Goal: Book appointment/travel/reservation

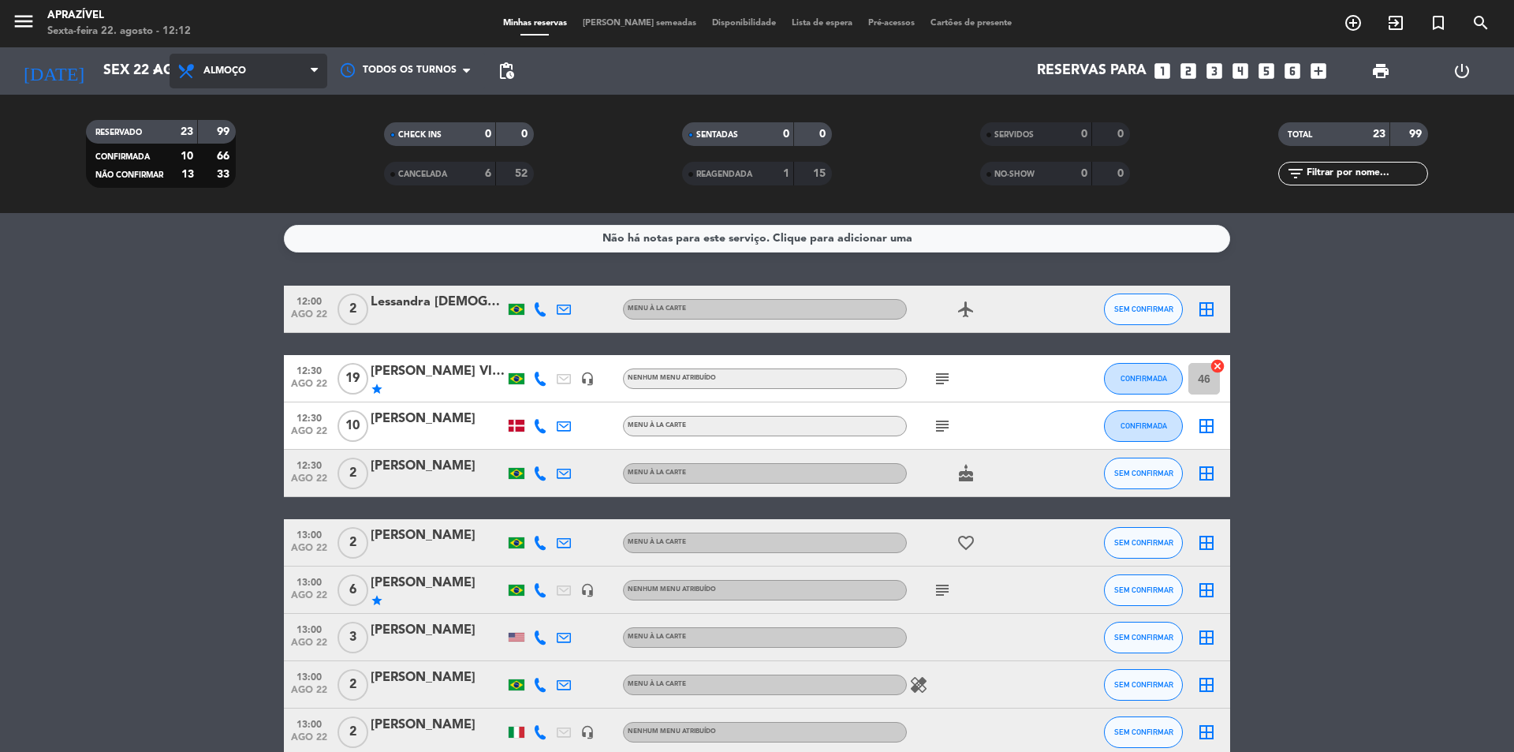
click at [265, 84] on span "Almoço" at bounding box center [249, 71] width 158 height 35
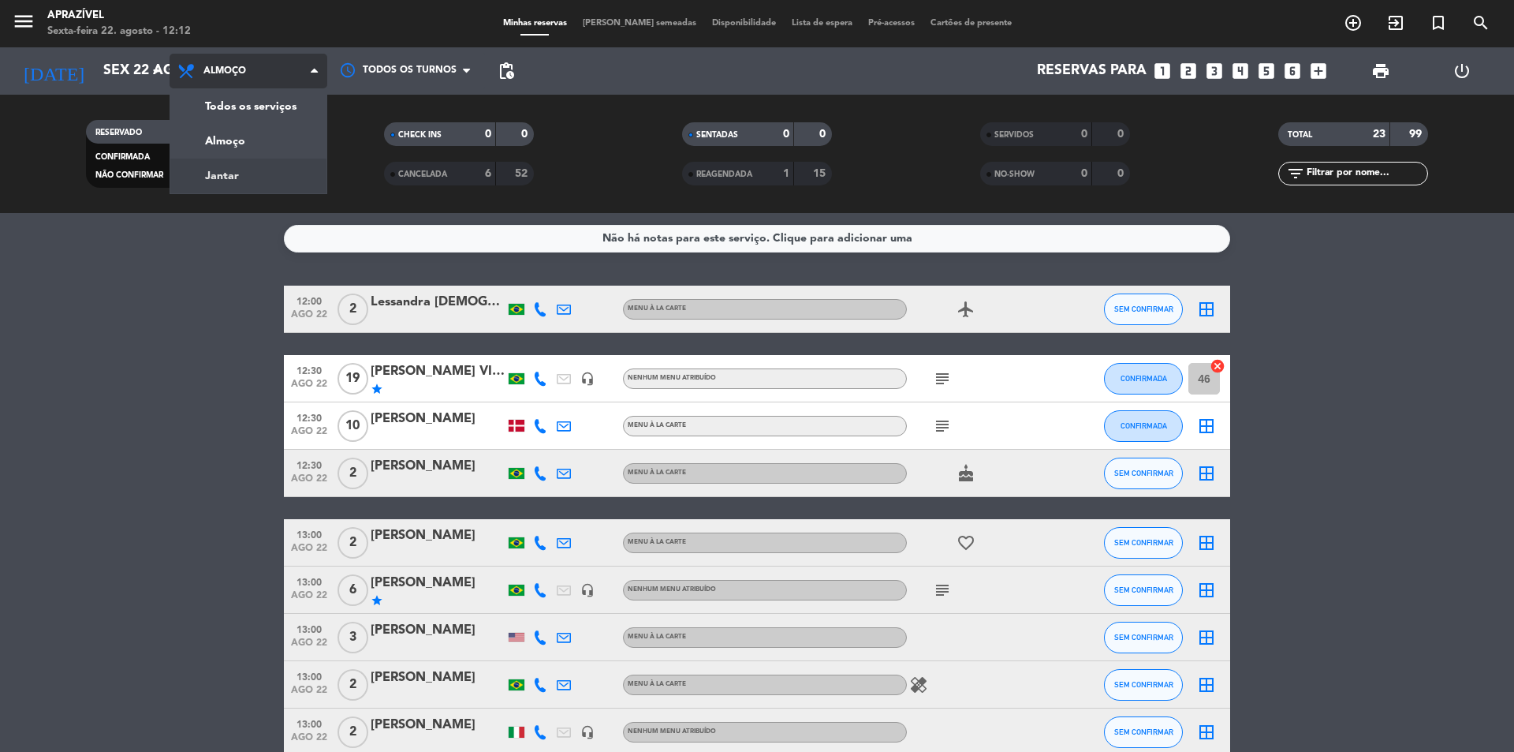
click at [229, 171] on div "menu Aprazível Sexta-feira 22. agosto - 12:12 Minhas reservas Mesas semeadas Di…" at bounding box center [757, 106] width 1514 height 213
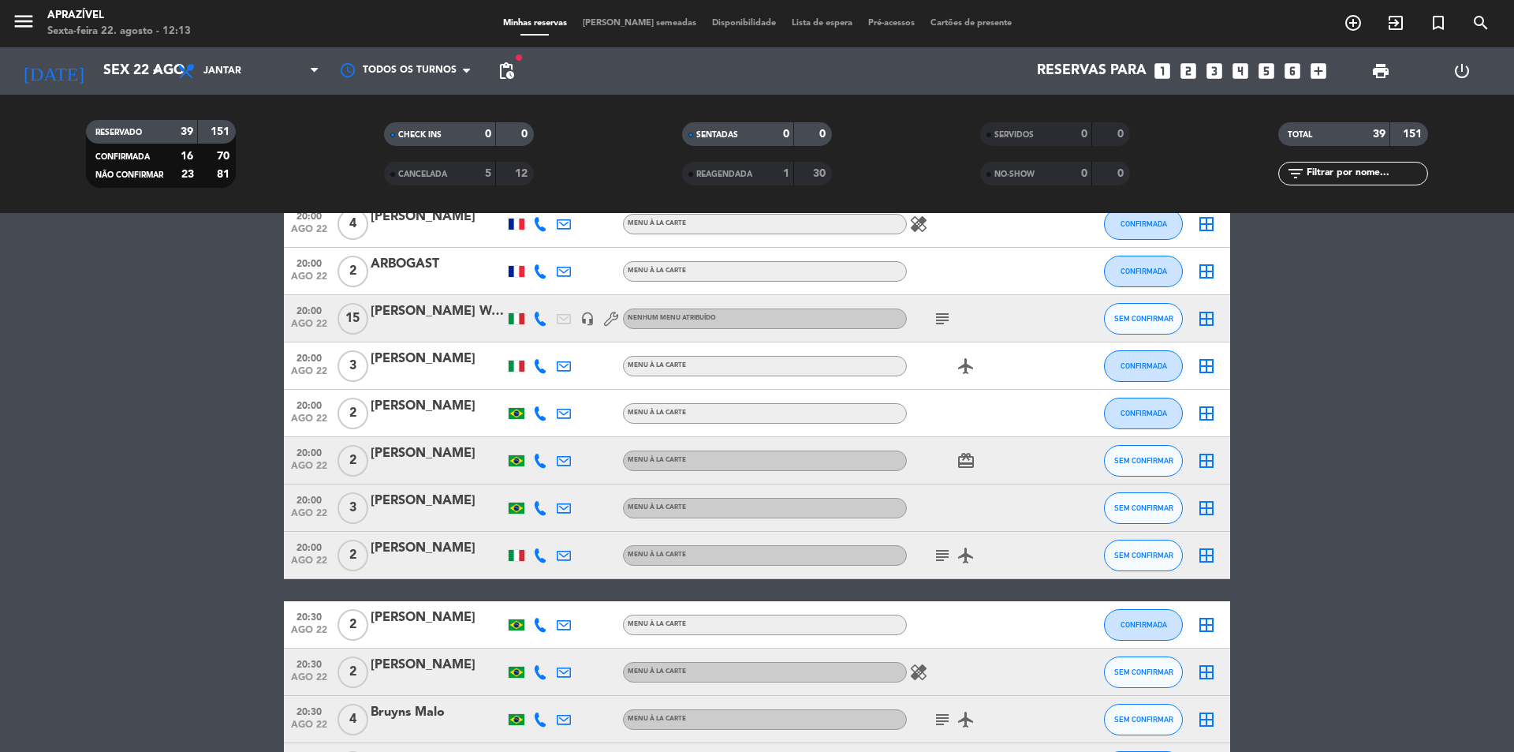
scroll to position [867, 0]
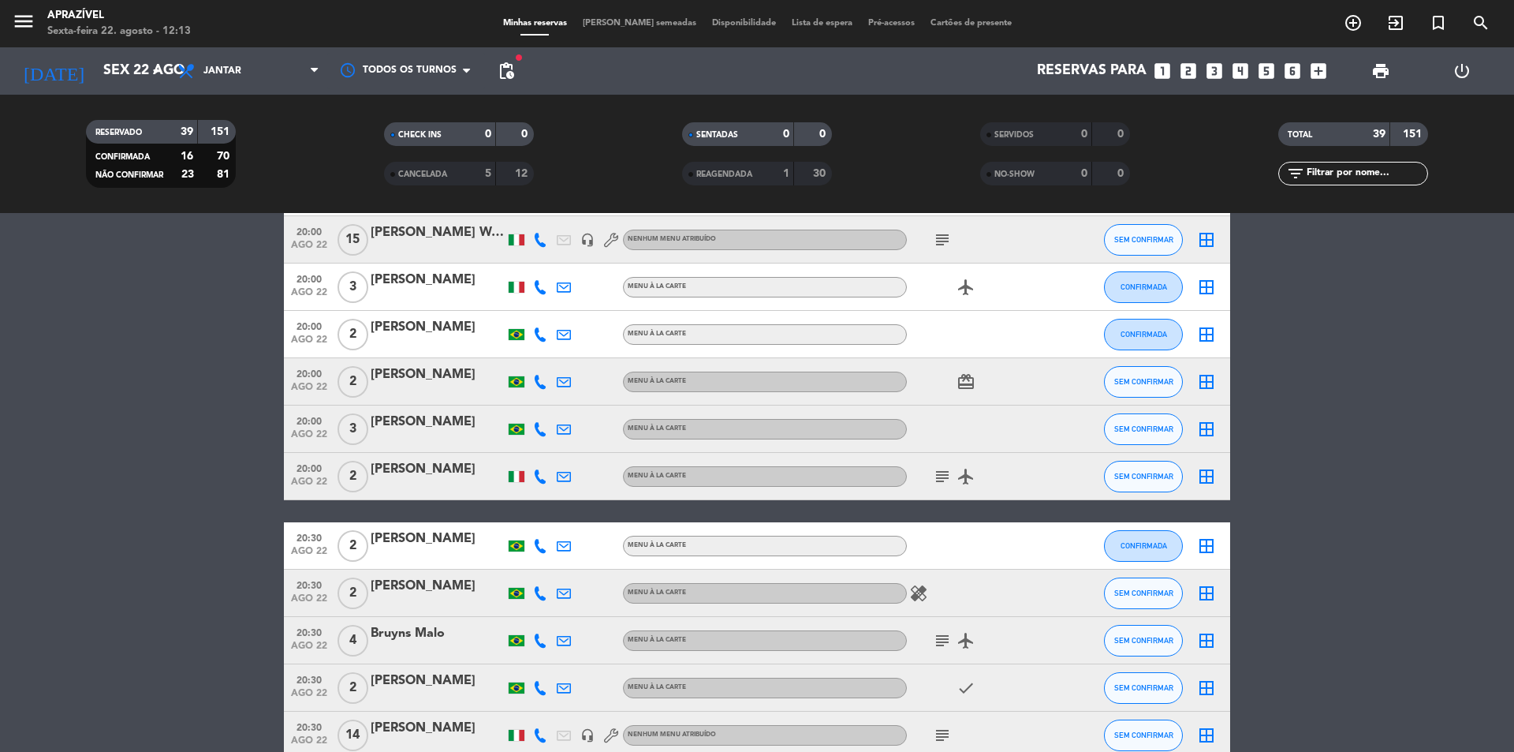
click at [961, 382] on icon "card_giftcard" at bounding box center [966, 381] width 19 height 19
click at [214, 409] on bookings-row "18:00 [DATE] 2 Aslane Regina Menu À La Carte SEM CONFIRMAR border_all 18:00 [DA…" at bounding box center [757, 418] width 1514 height 2000
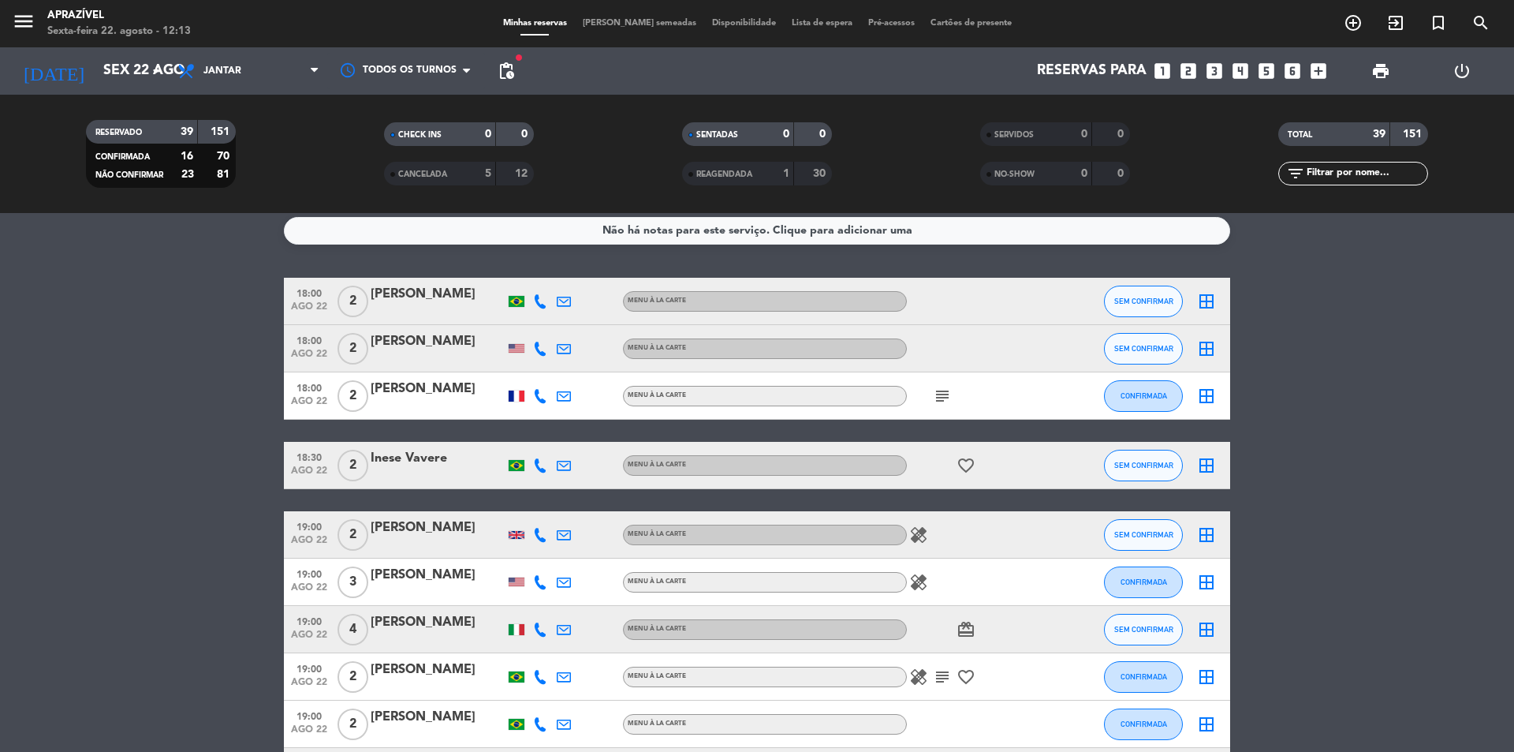
scroll to position [0, 0]
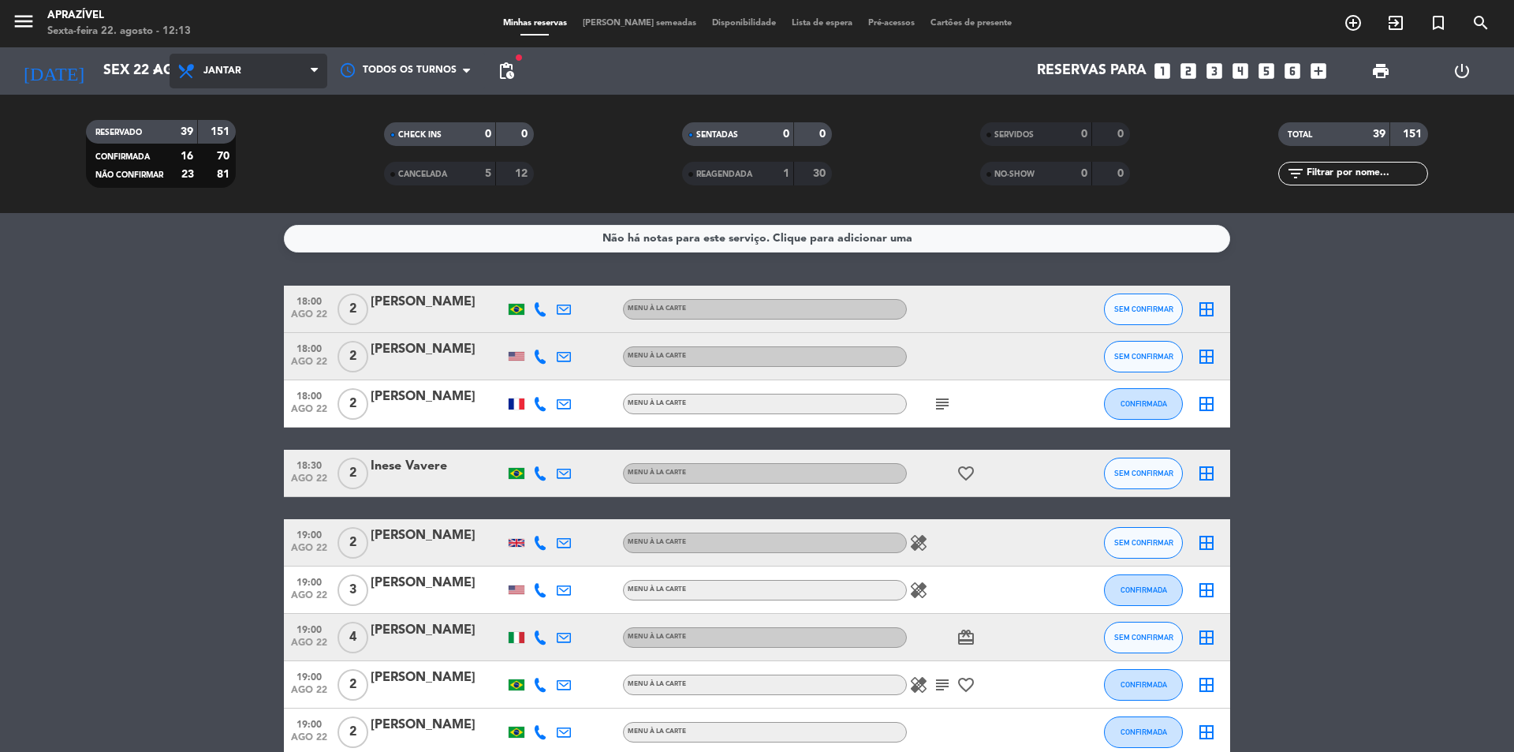
click at [254, 79] on span "Jantar" at bounding box center [249, 71] width 158 height 35
click at [225, 137] on div "menu Aprazível Sexta-feira 22. agosto - 12:13 Minhas reservas Mesas semeadas Di…" at bounding box center [757, 106] width 1514 height 213
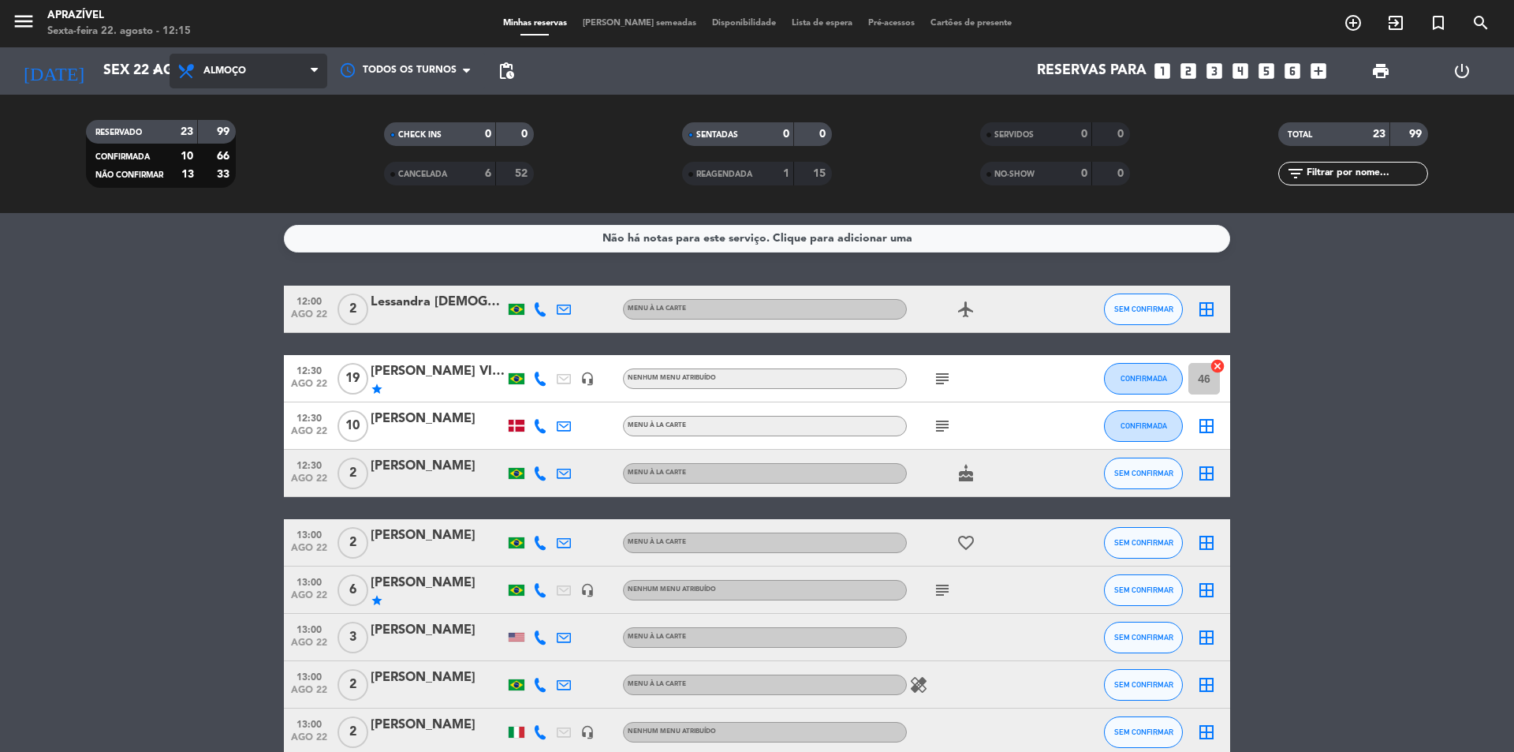
click at [239, 79] on span "Almoço" at bounding box center [249, 71] width 158 height 35
click at [248, 168] on div "menu Aprazível Sexta-feira 22. agosto - 12:15 Minhas reservas Mesas semeadas Di…" at bounding box center [757, 106] width 1514 height 213
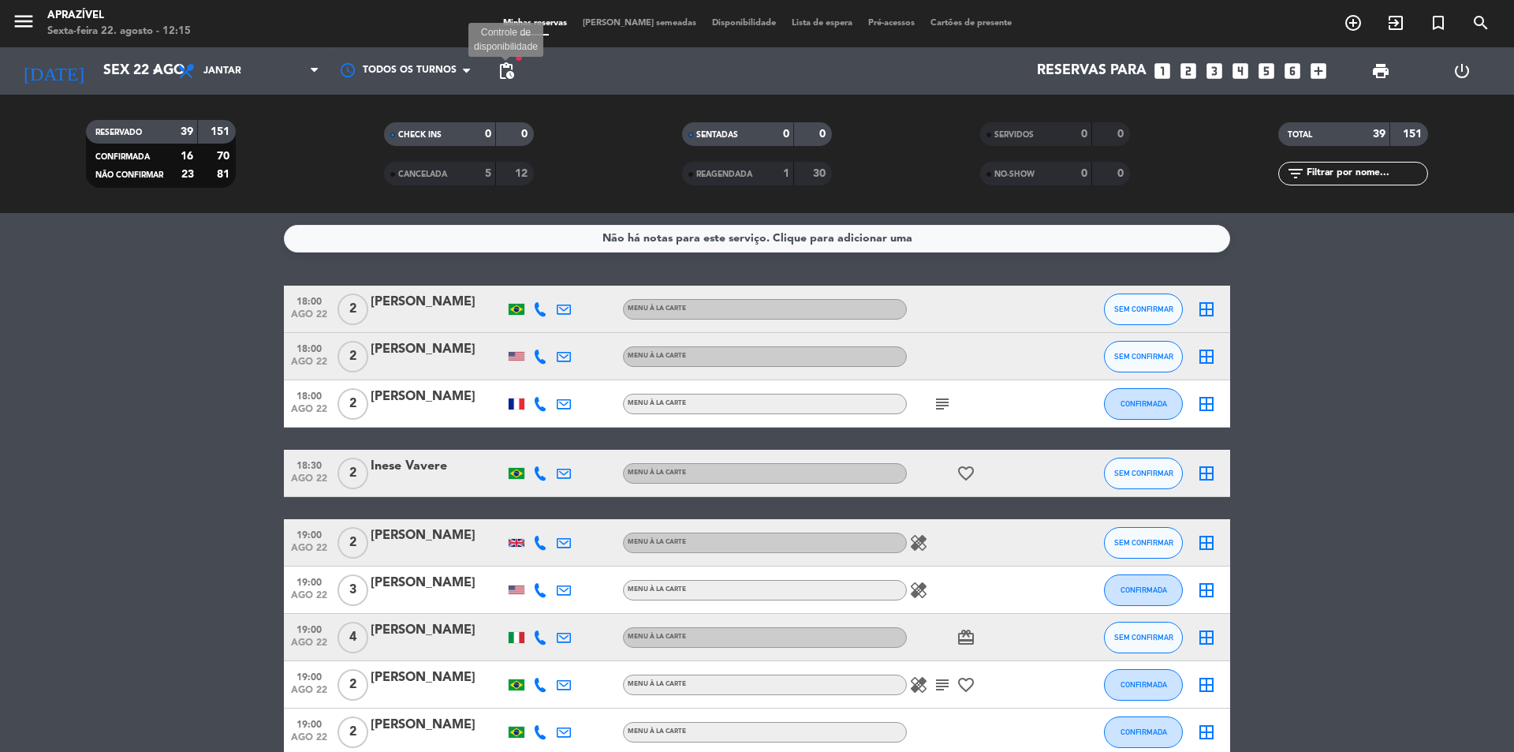
click at [507, 63] on span "pending_actions" at bounding box center [506, 71] width 19 height 19
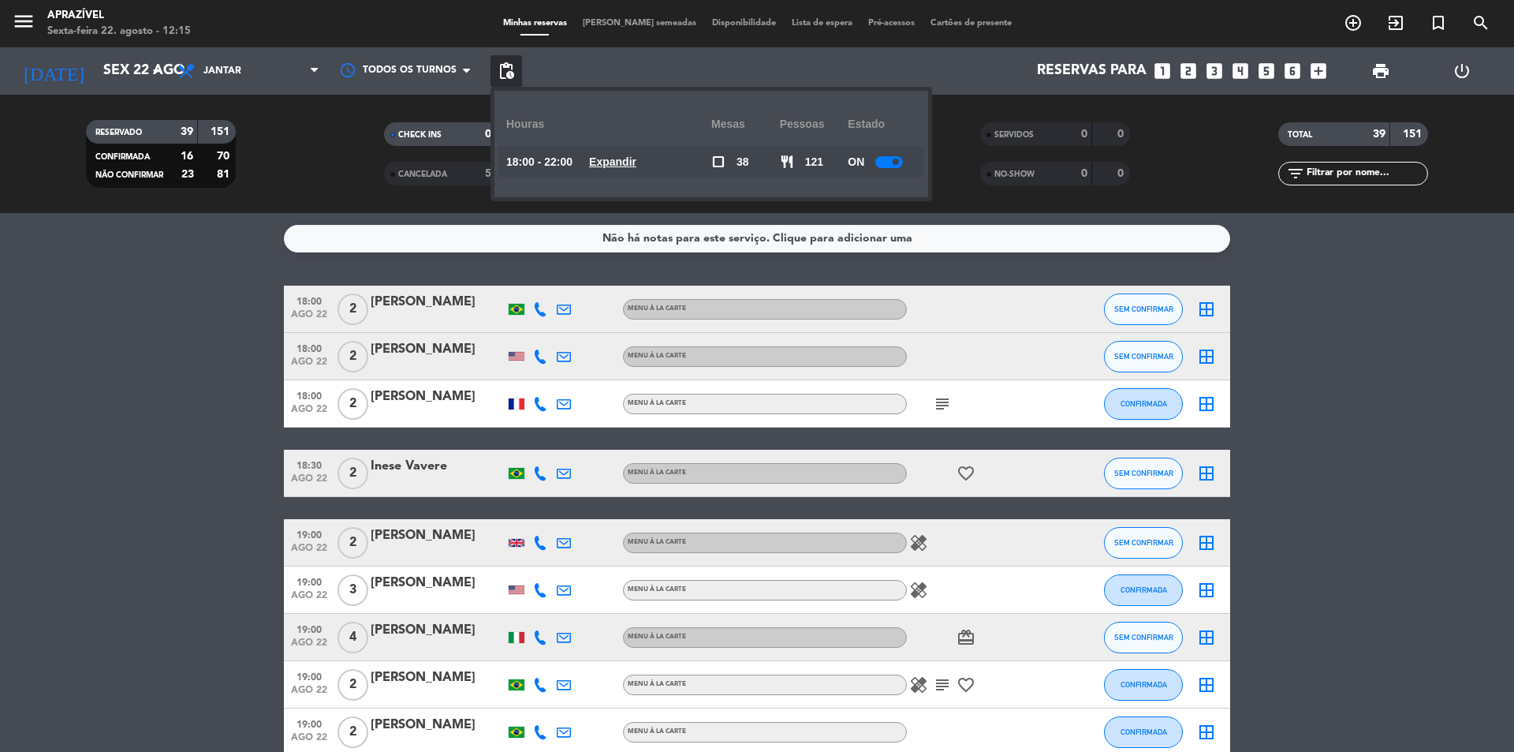
click at [507, 63] on span "pending_actions" at bounding box center [506, 71] width 19 height 19
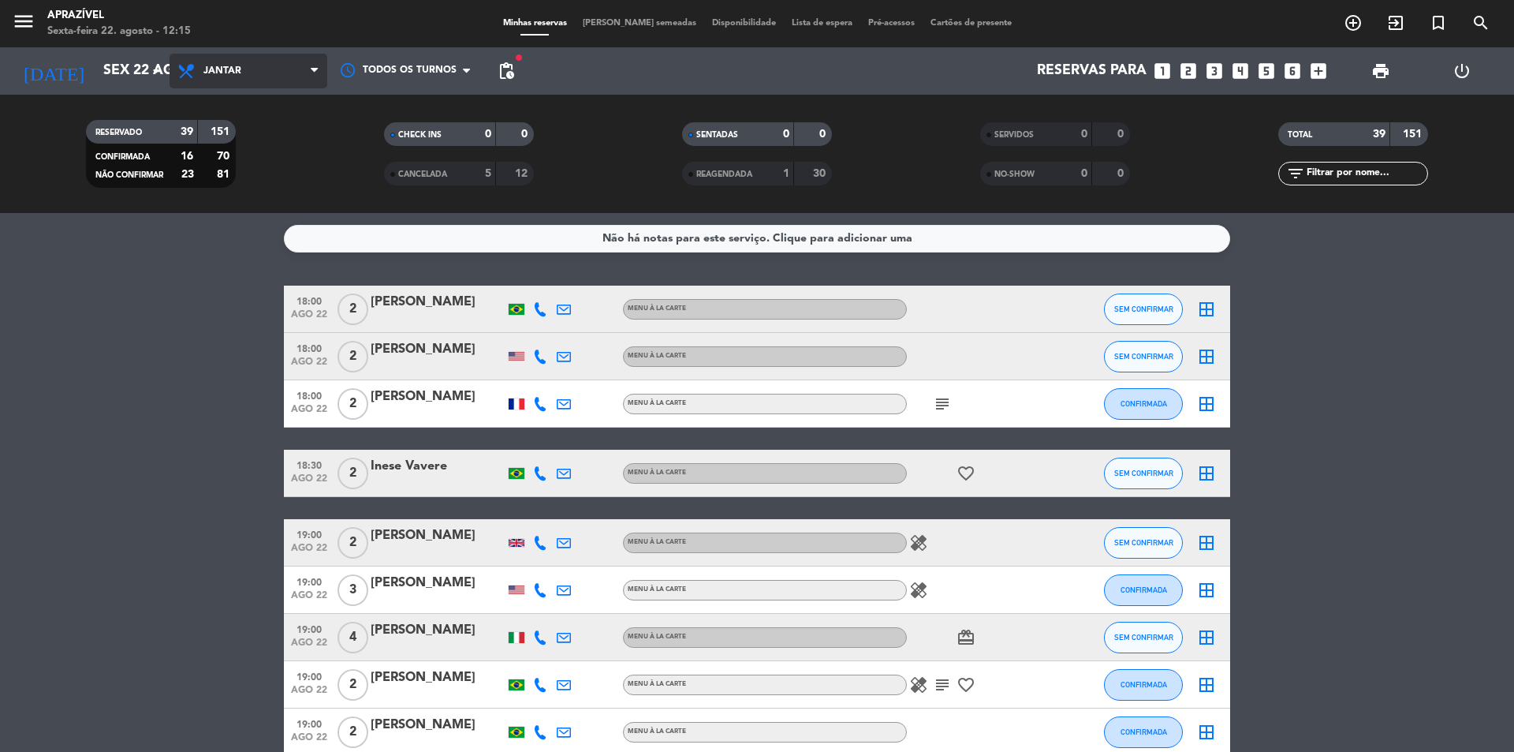
click at [257, 54] on span "Jantar" at bounding box center [249, 71] width 158 height 35
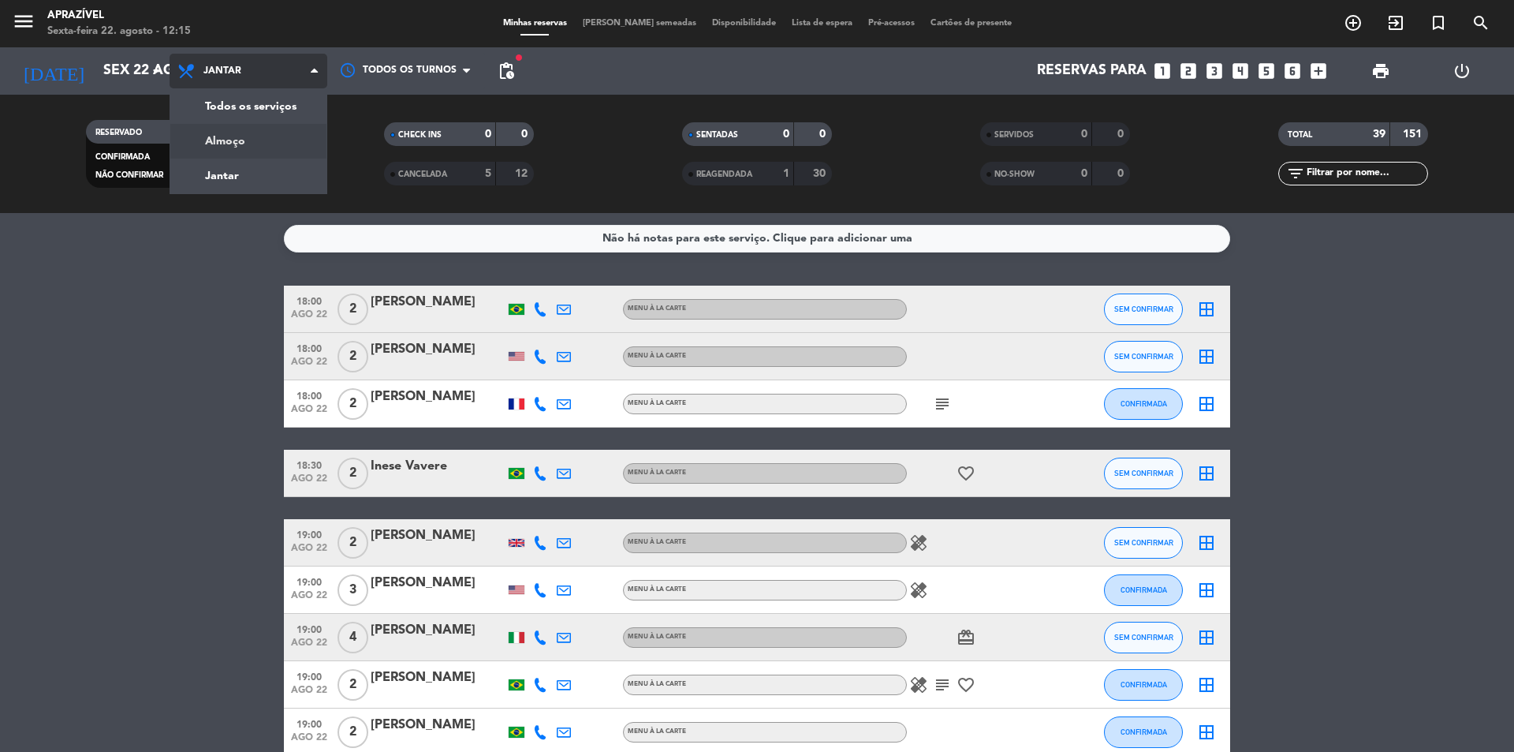
click at [253, 140] on div "menu Aprazível Sexta-feira 22. agosto - 12:15 Minhas reservas Mesas semeadas Di…" at bounding box center [757, 106] width 1514 height 213
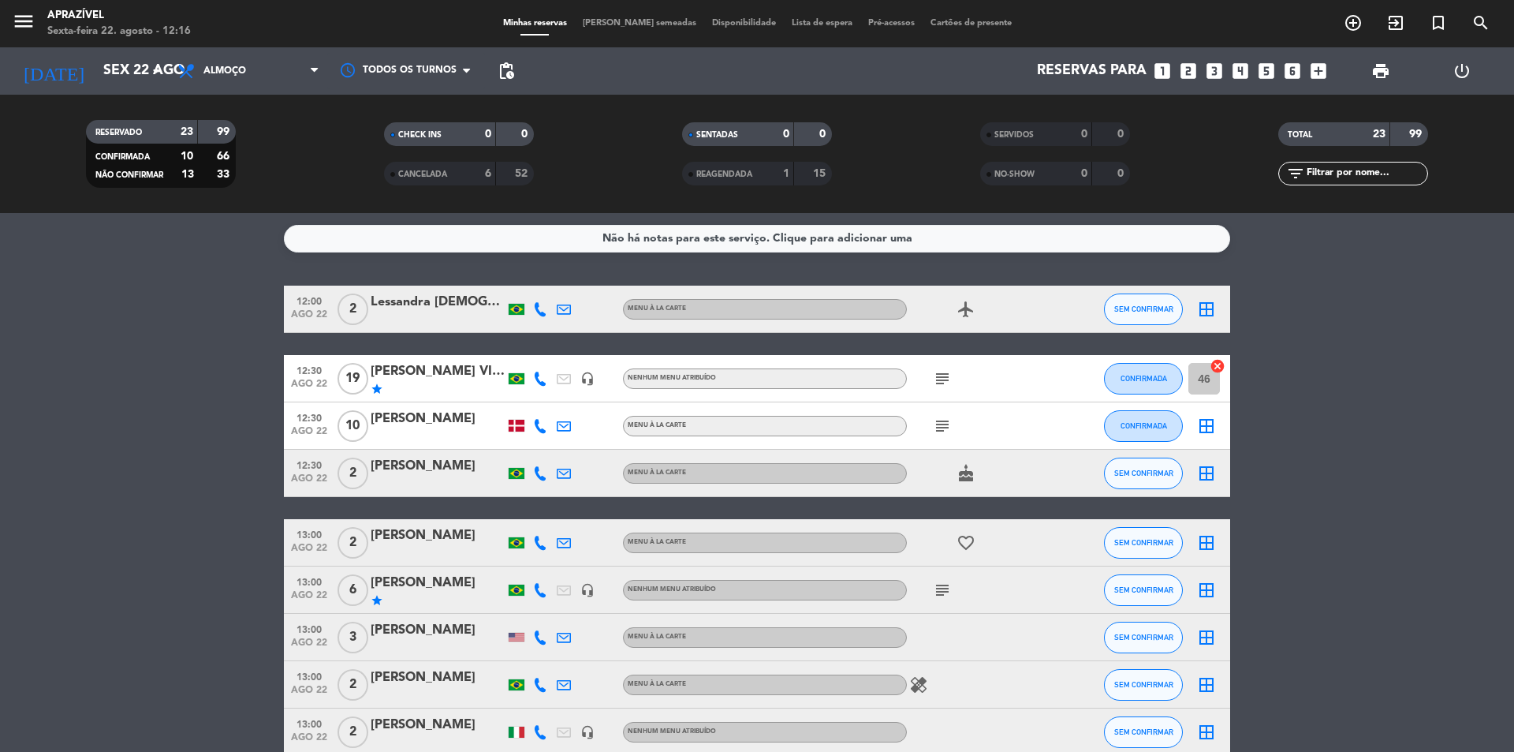
click at [965, 310] on icon "airplanemode_active" at bounding box center [966, 309] width 19 height 19
click at [966, 309] on icon "airplanemode_active" at bounding box center [966, 309] width 19 height 19
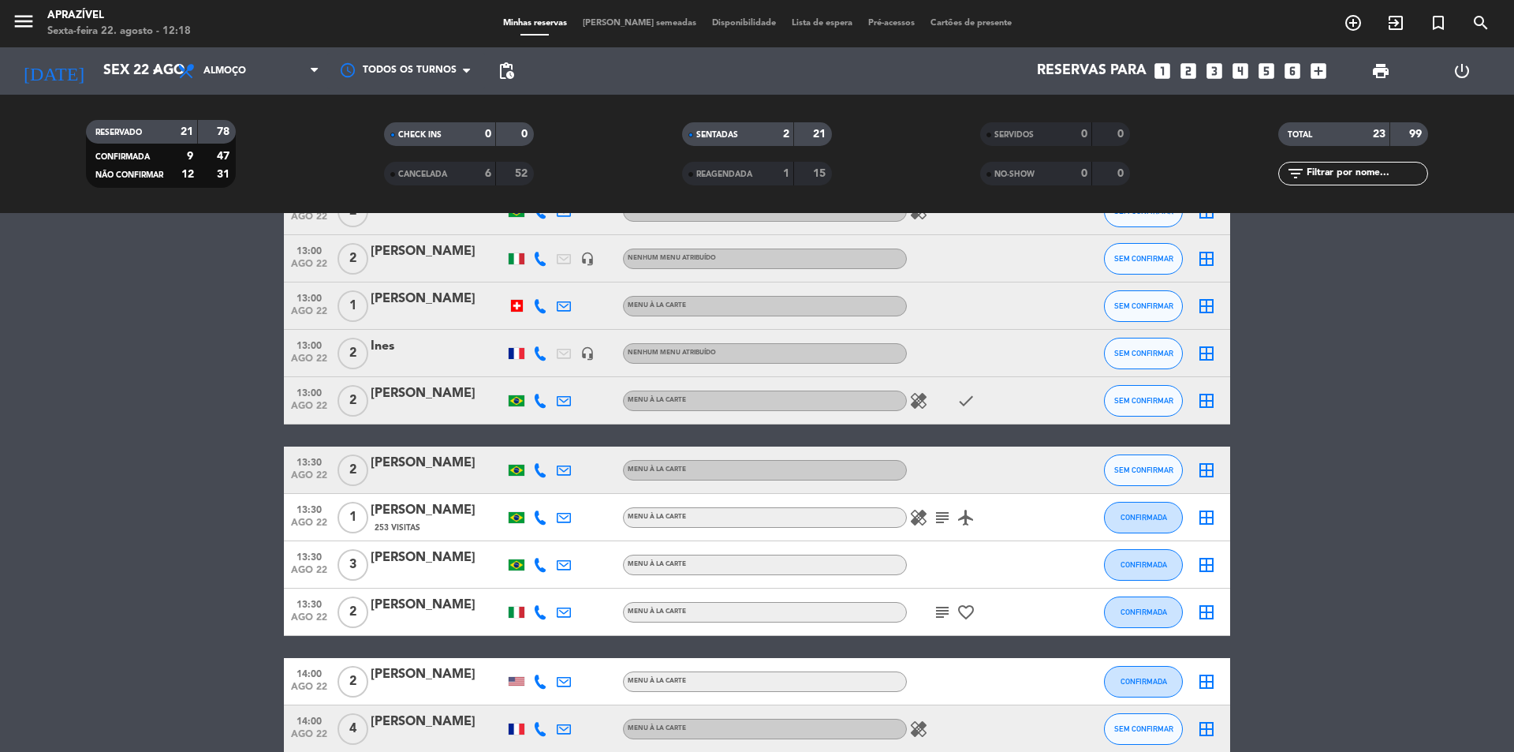
scroll to position [856, 0]
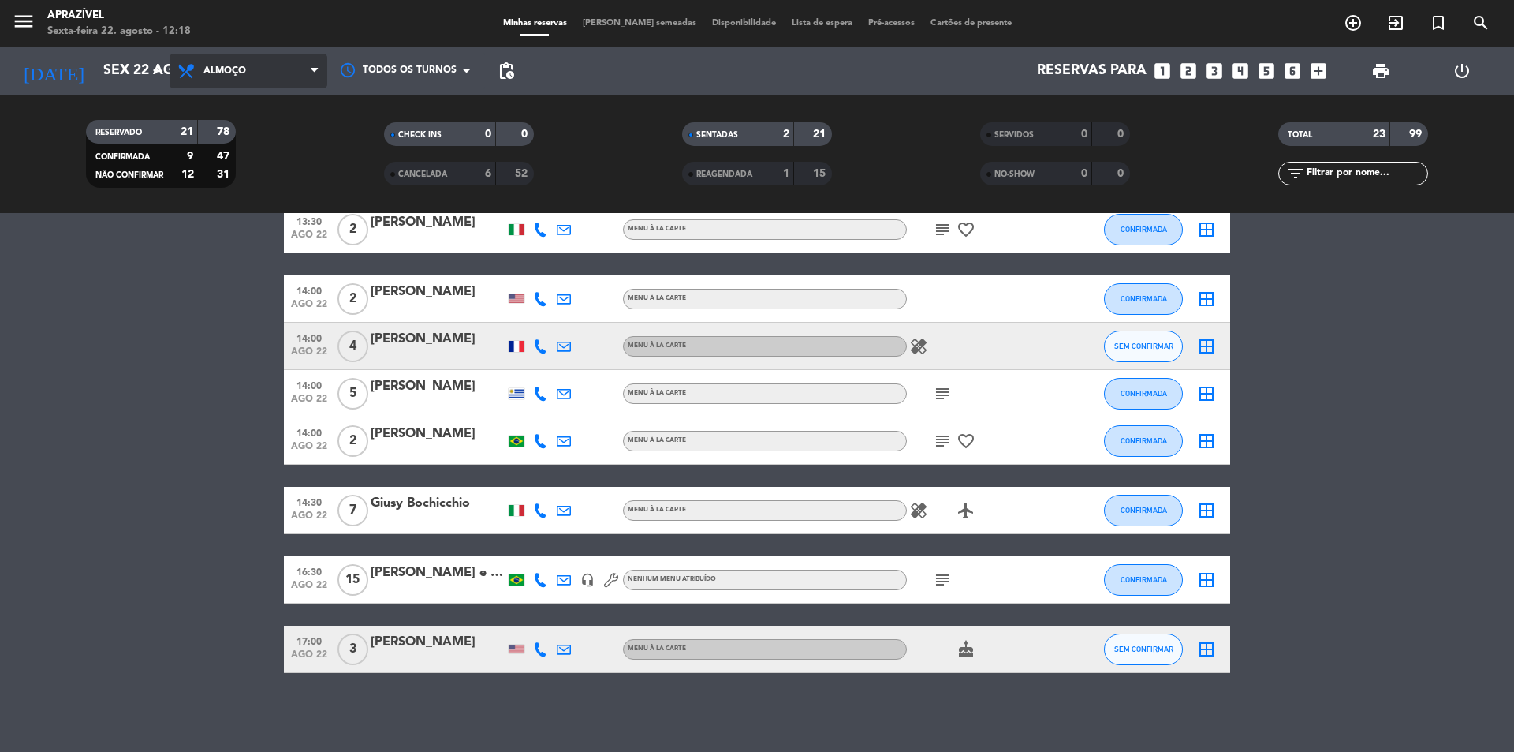
click at [268, 84] on span "Almoço" at bounding box center [249, 71] width 158 height 35
click at [248, 164] on div "menu Aprazível Sexta-feira 22. agosto - 12:18 Minhas reservas Mesas semeadas Di…" at bounding box center [757, 106] width 1514 height 213
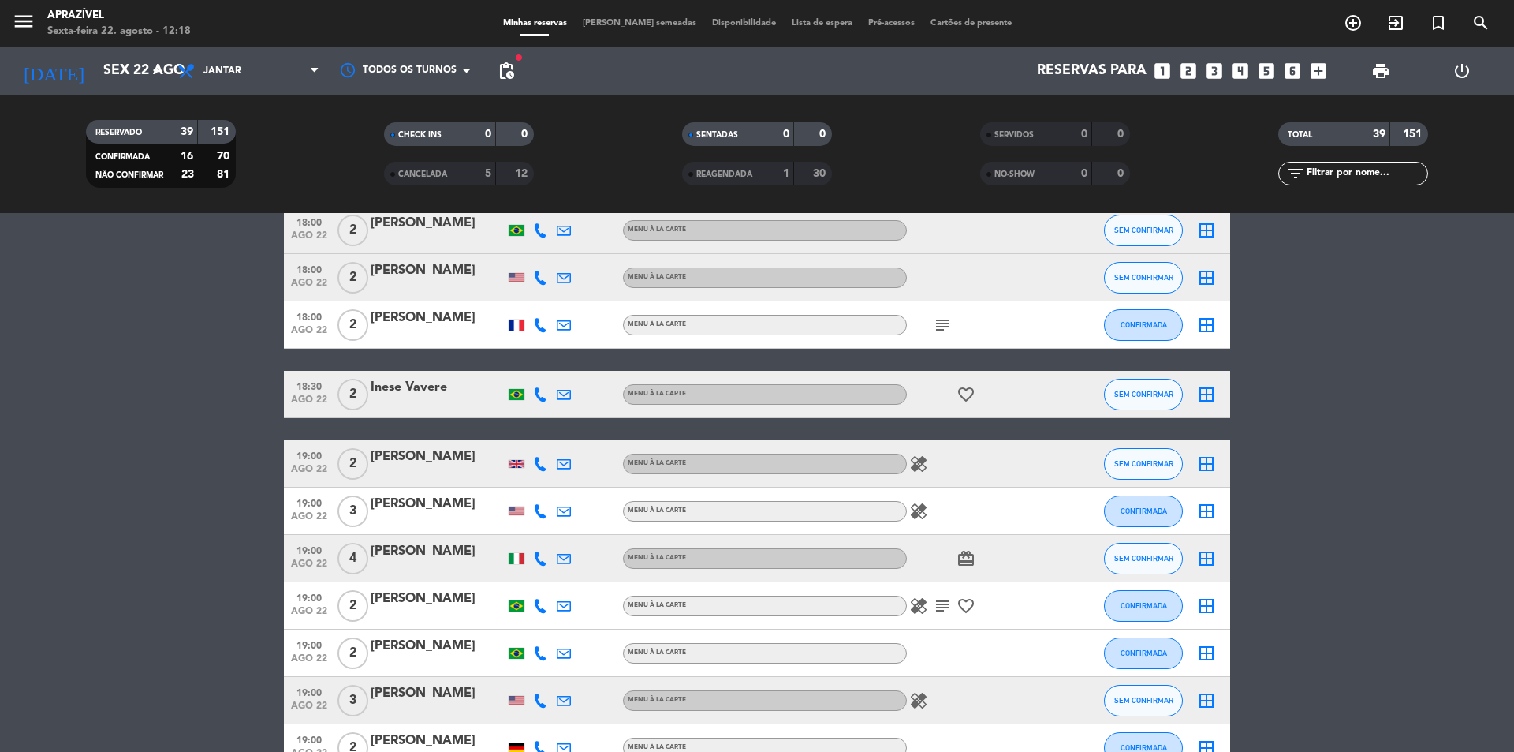
scroll to position [158, 0]
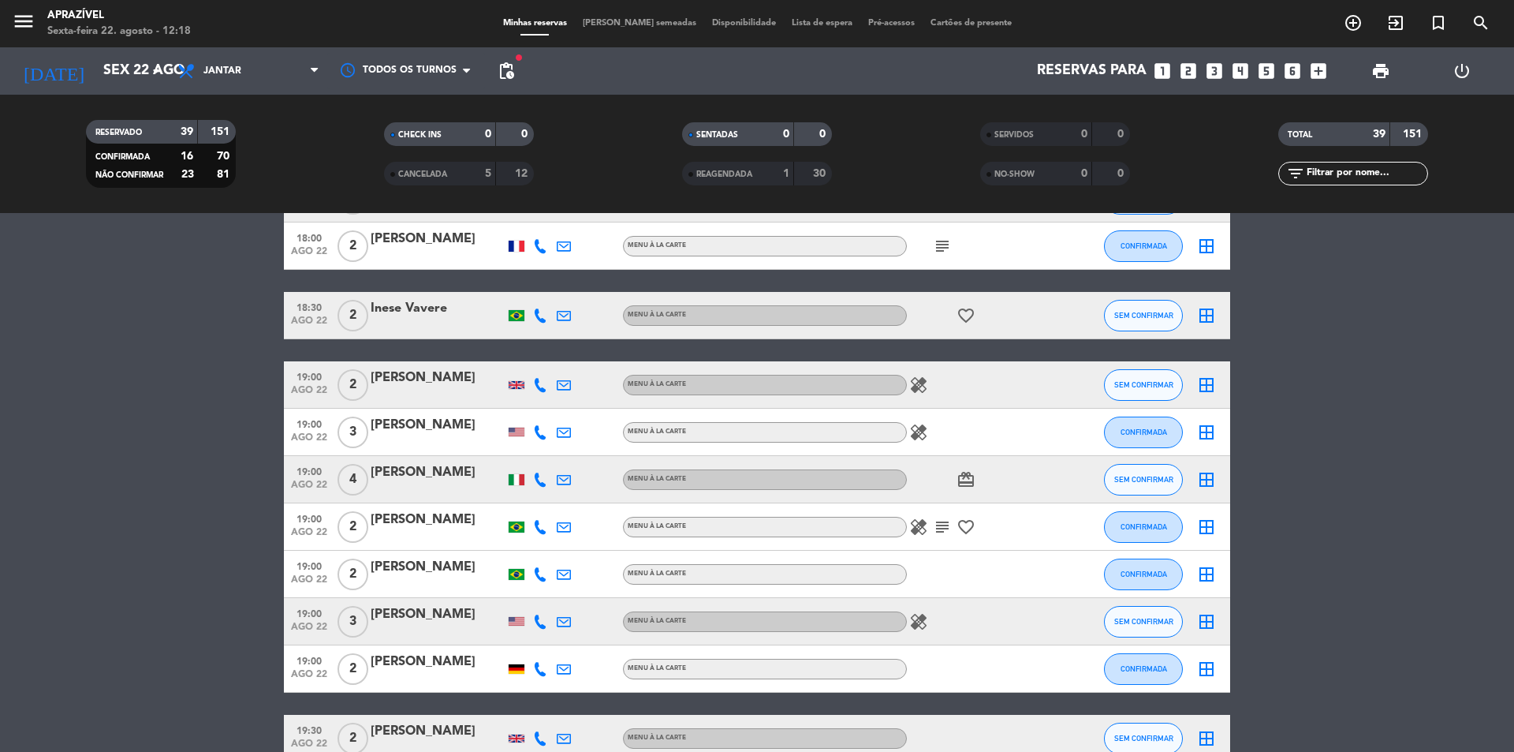
click at [245, 87] on span "Jantar" at bounding box center [249, 71] width 158 height 35
click at [251, 125] on div "menu Aprazível Sexta-feira 22. agosto - 12:18 Minhas reservas Mesas semeadas Di…" at bounding box center [757, 106] width 1514 height 213
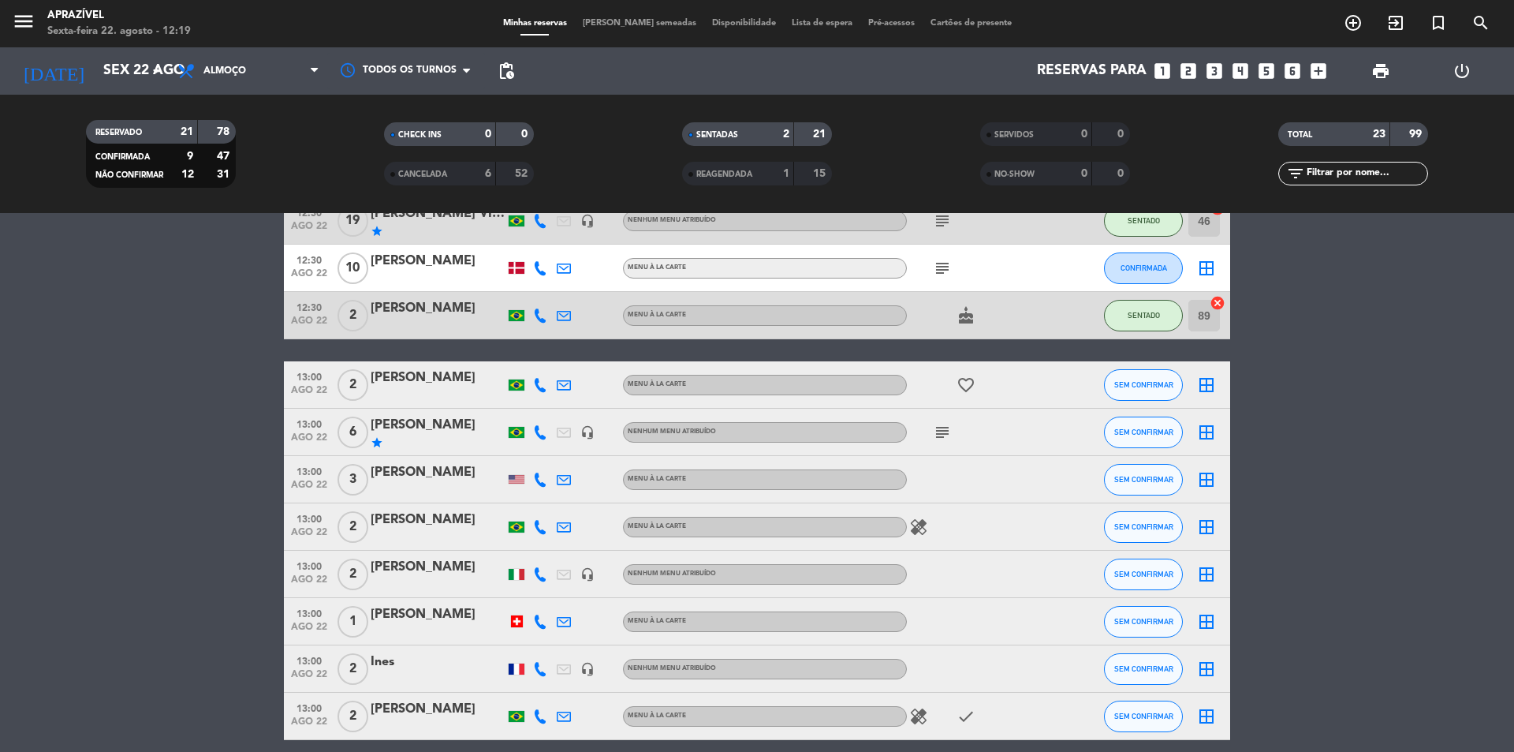
scroll to position [0, 0]
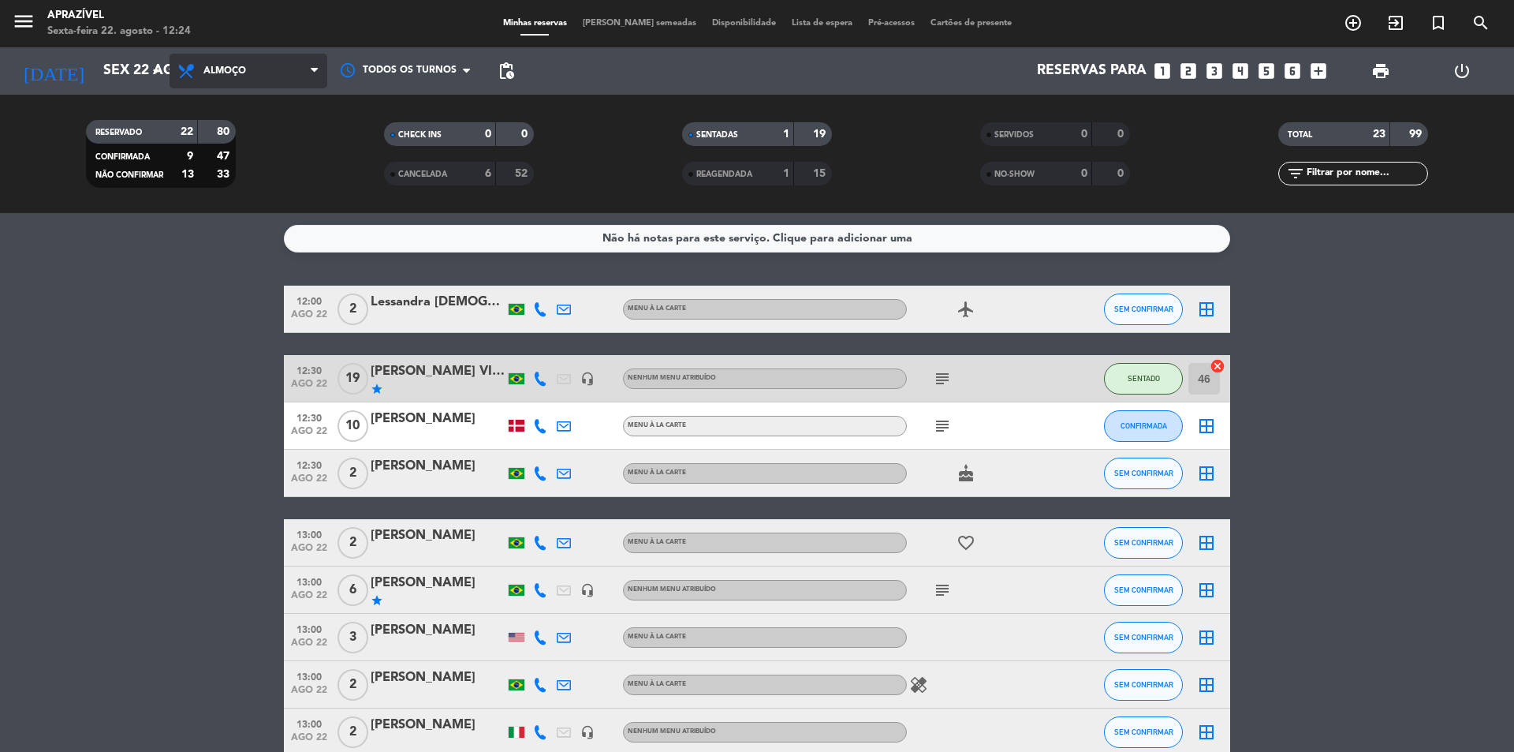
click at [240, 76] on span "Almoço" at bounding box center [249, 71] width 158 height 35
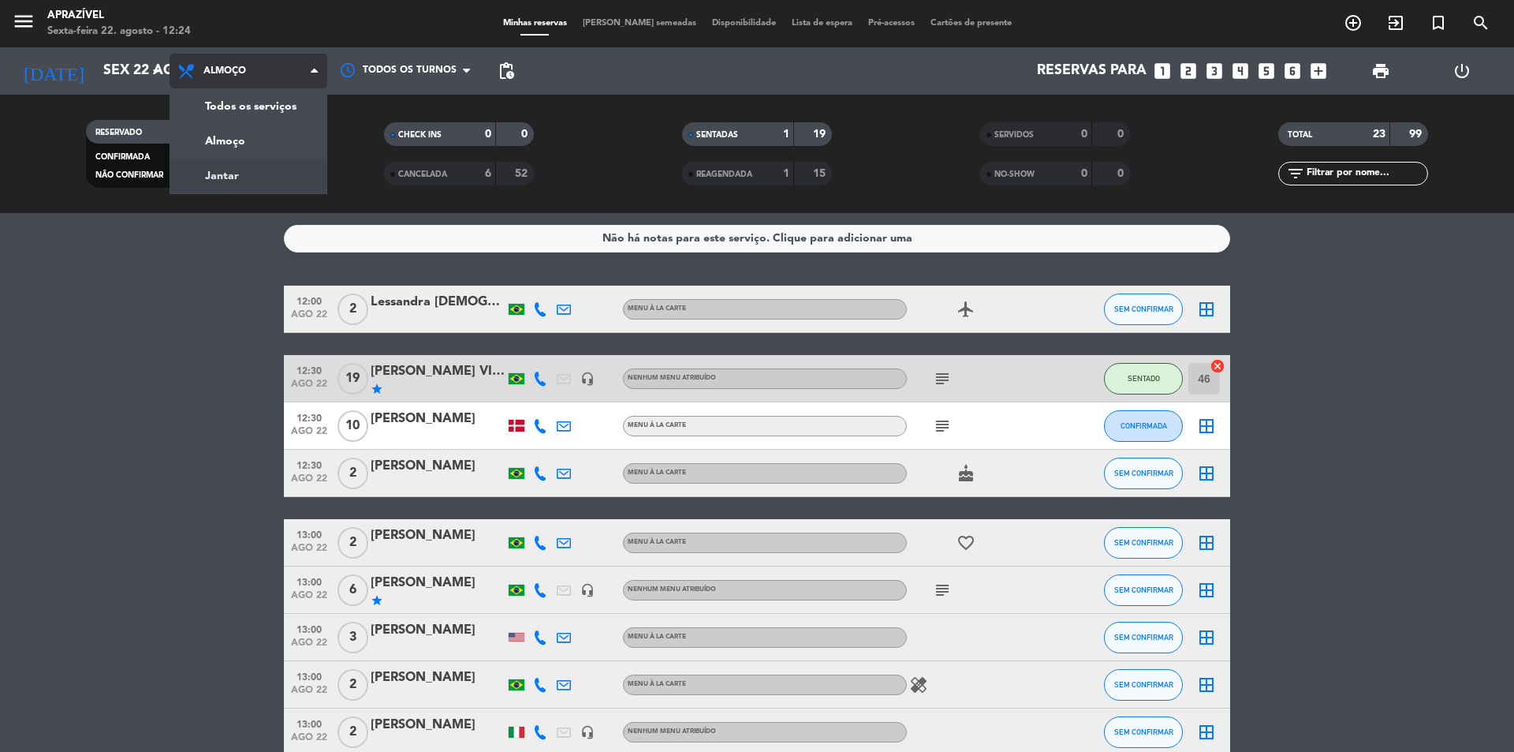
click at [241, 166] on div "menu Aprazível Sexta-feira 22. agosto - 12:24 Minhas reservas Mesas semeadas Di…" at bounding box center [757, 106] width 1514 height 213
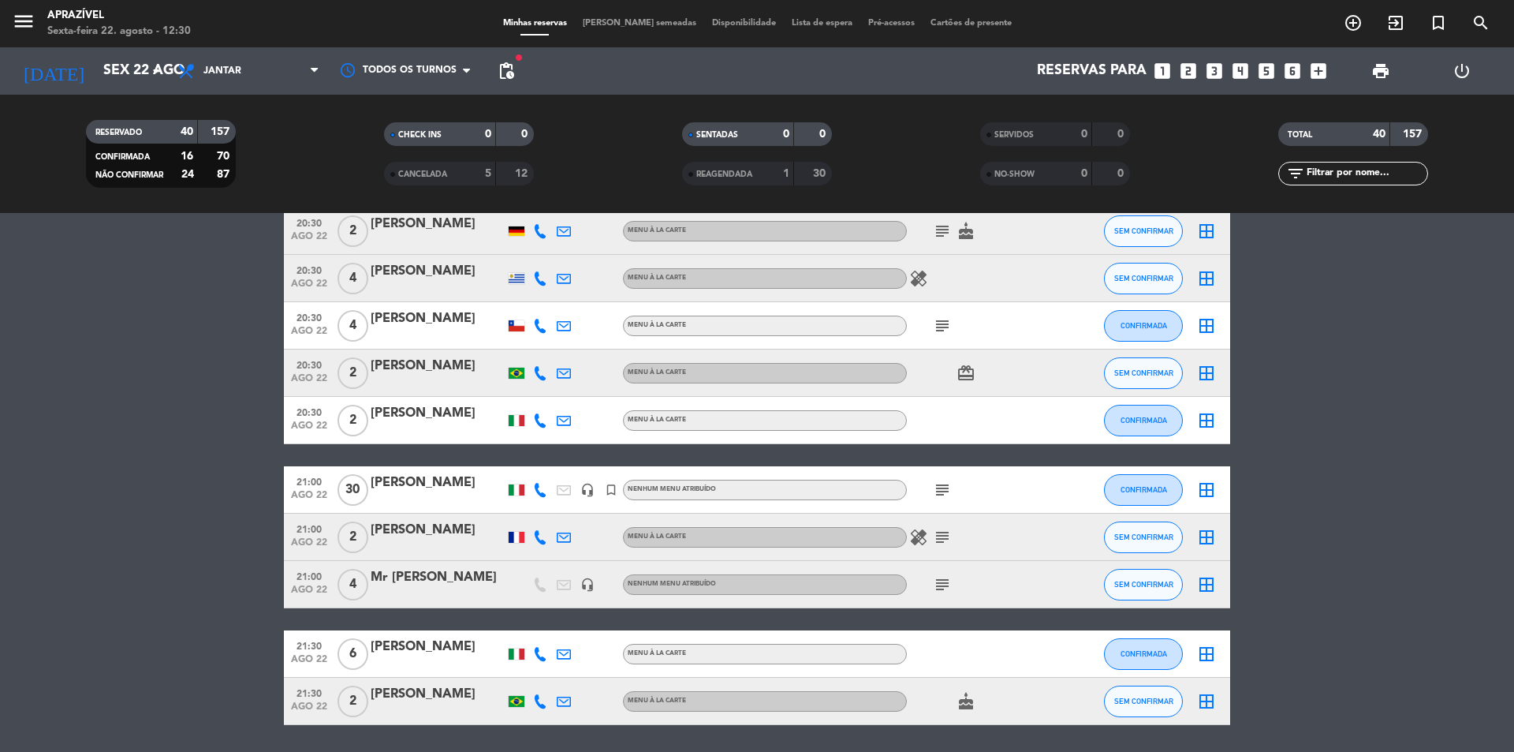
scroll to position [1581, 0]
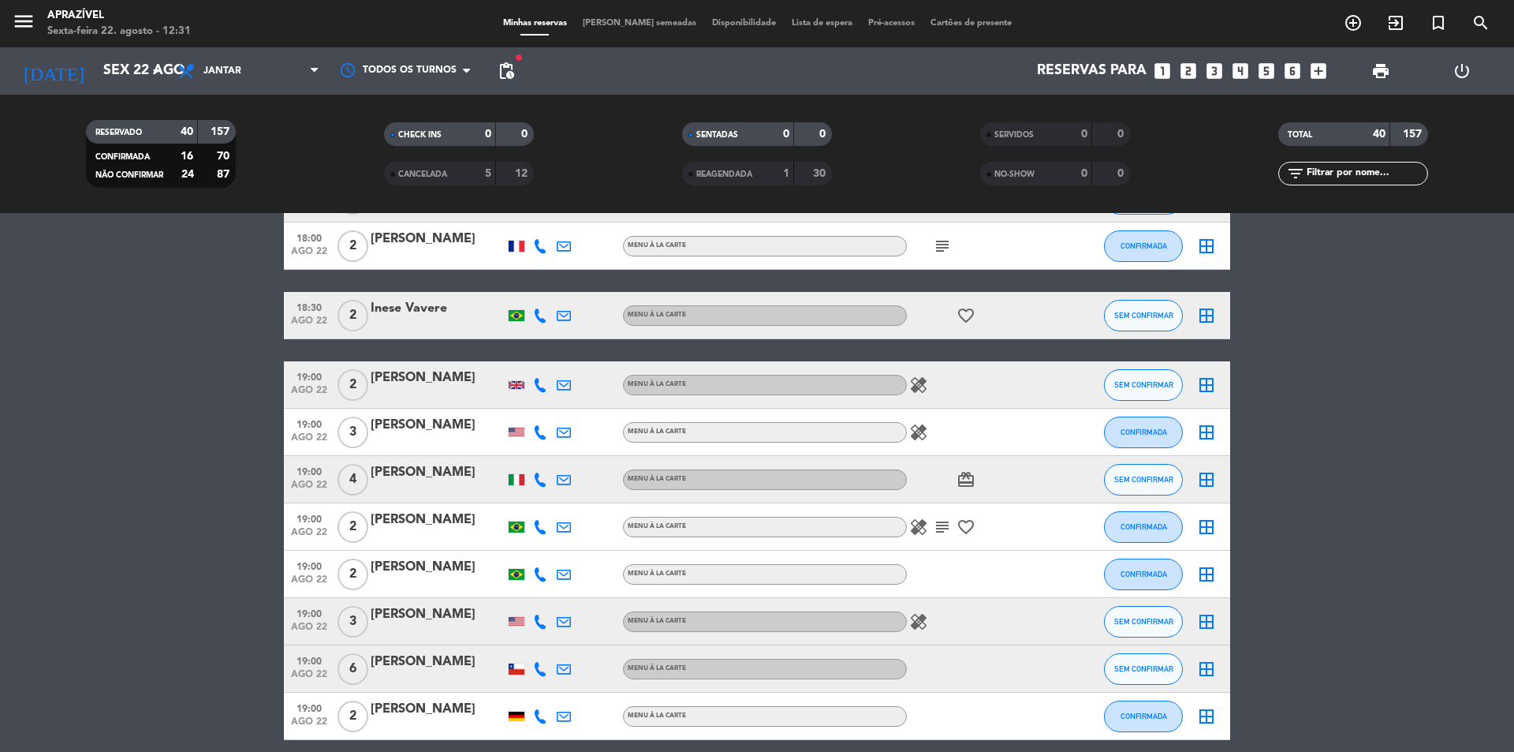
scroll to position [237, 0]
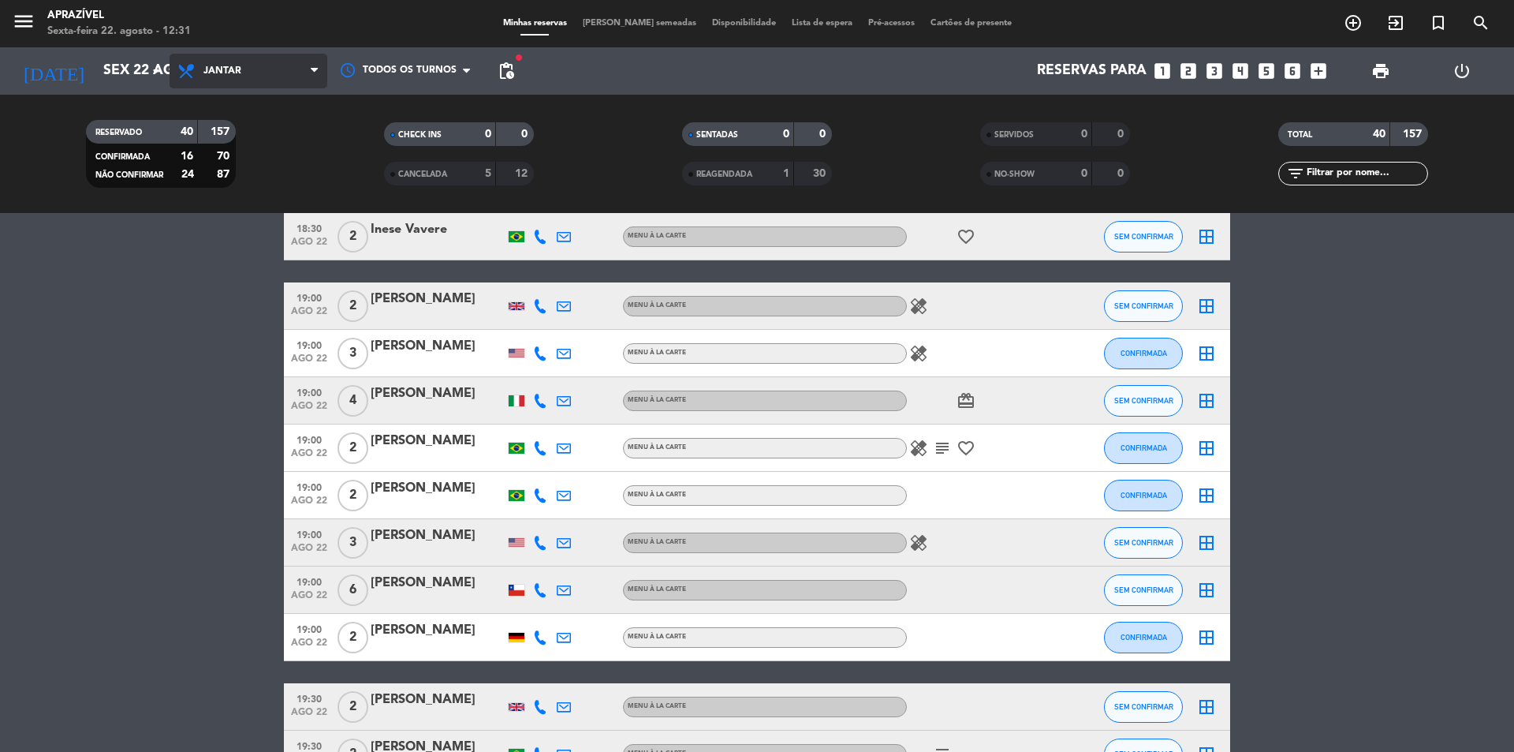
click at [232, 67] on span "Jantar" at bounding box center [222, 70] width 38 height 11
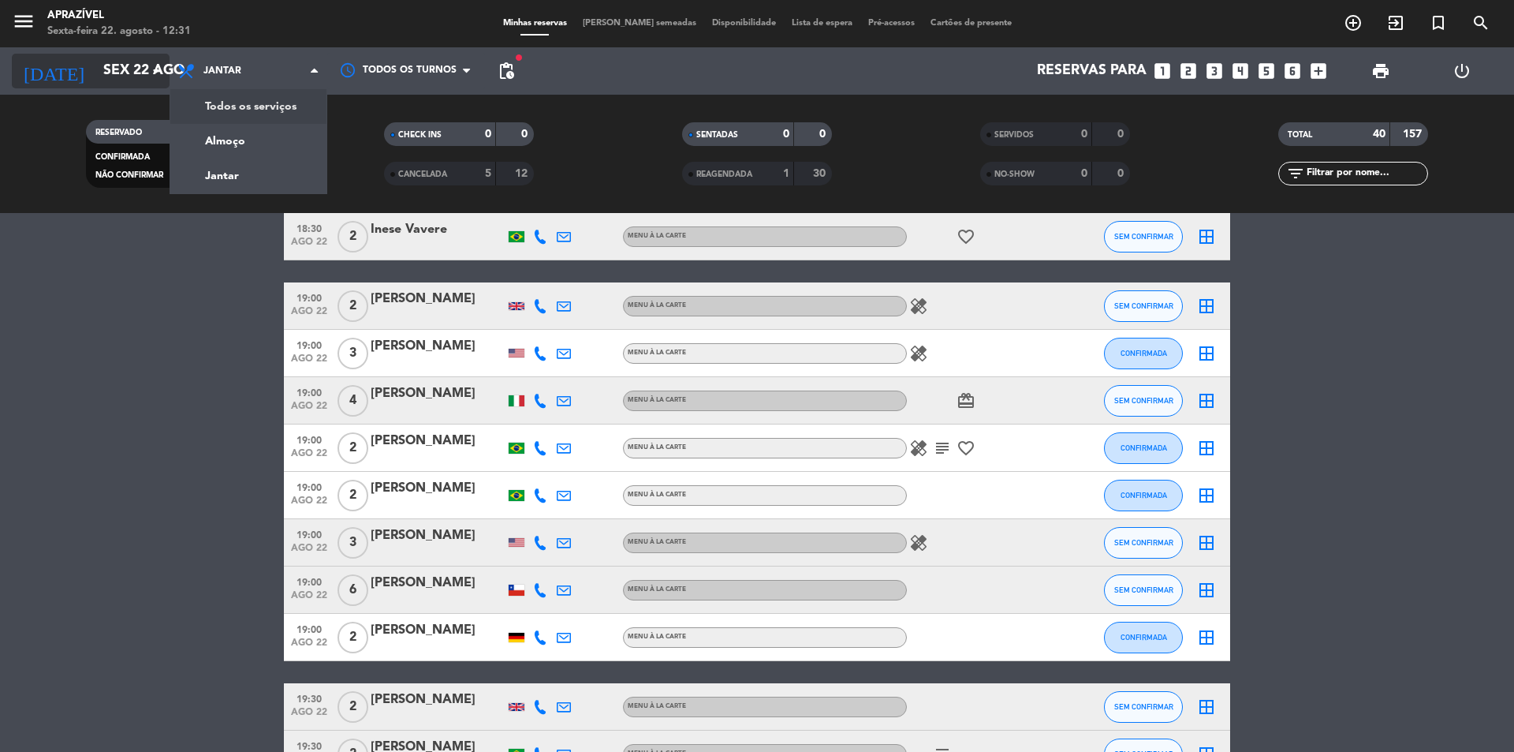
click at [106, 71] on input "Sex 22 ago" at bounding box center [186, 71] width 183 height 32
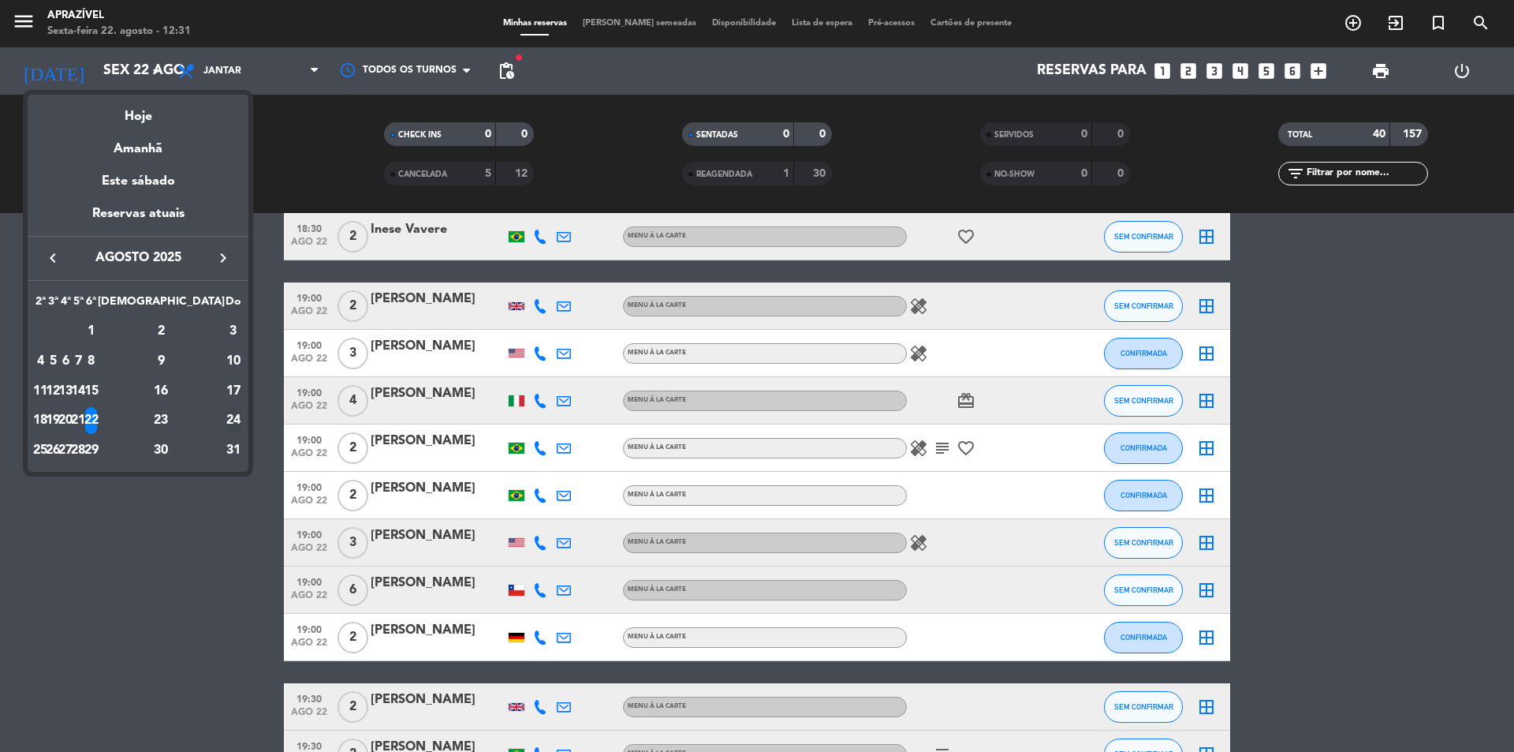
click at [226, 424] on div "24" at bounding box center [234, 420] width 16 height 27
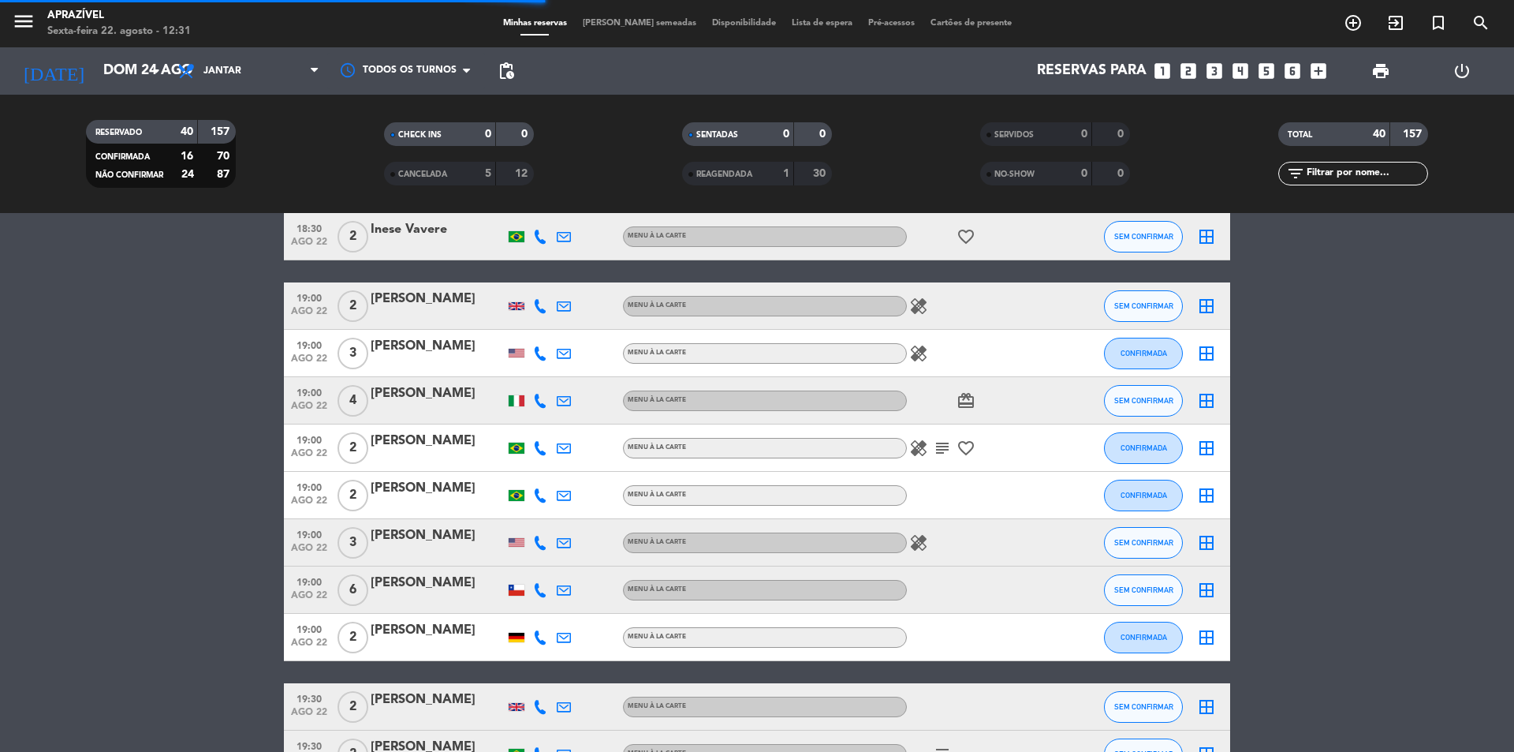
scroll to position [0, 0]
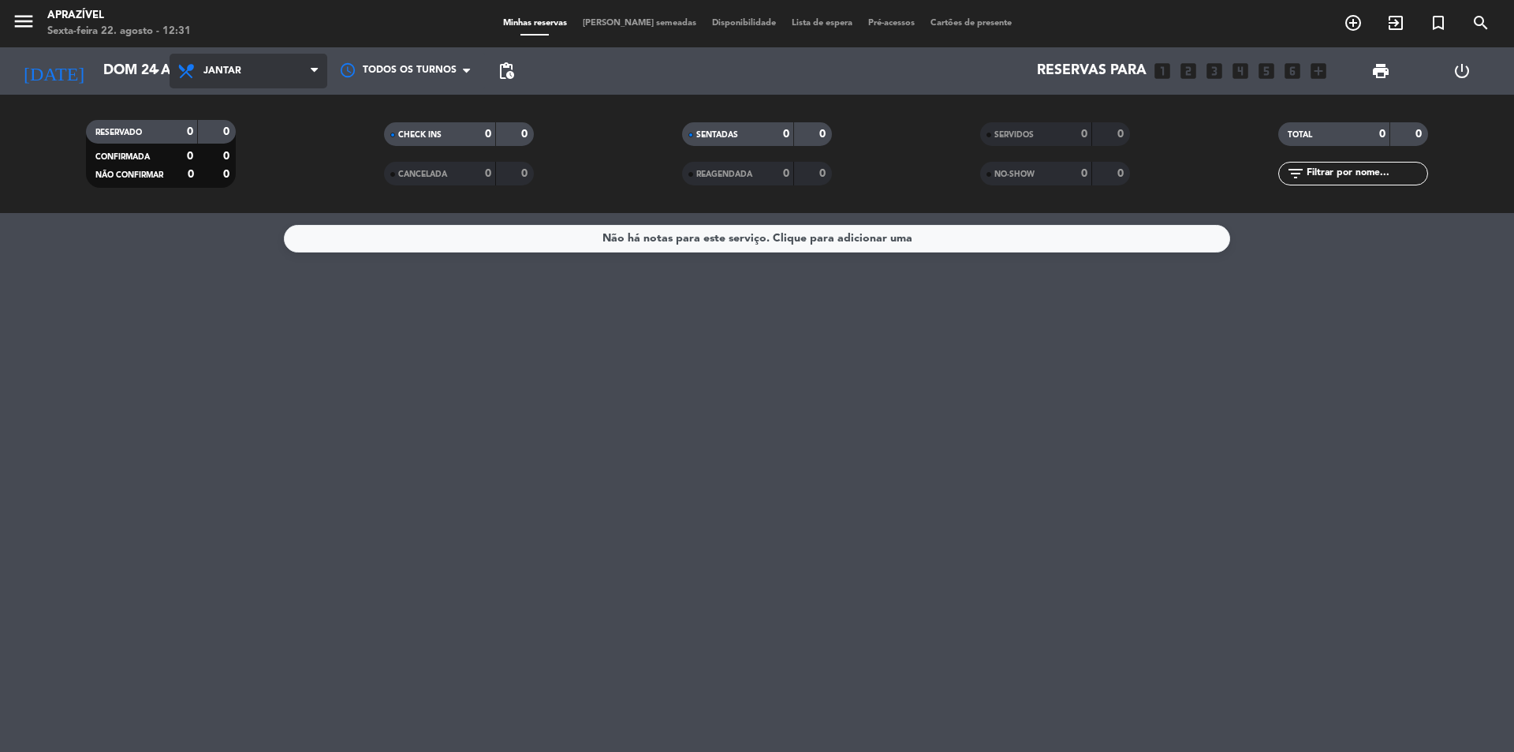
click at [227, 77] on span "Jantar" at bounding box center [249, 71] width 158 height 35
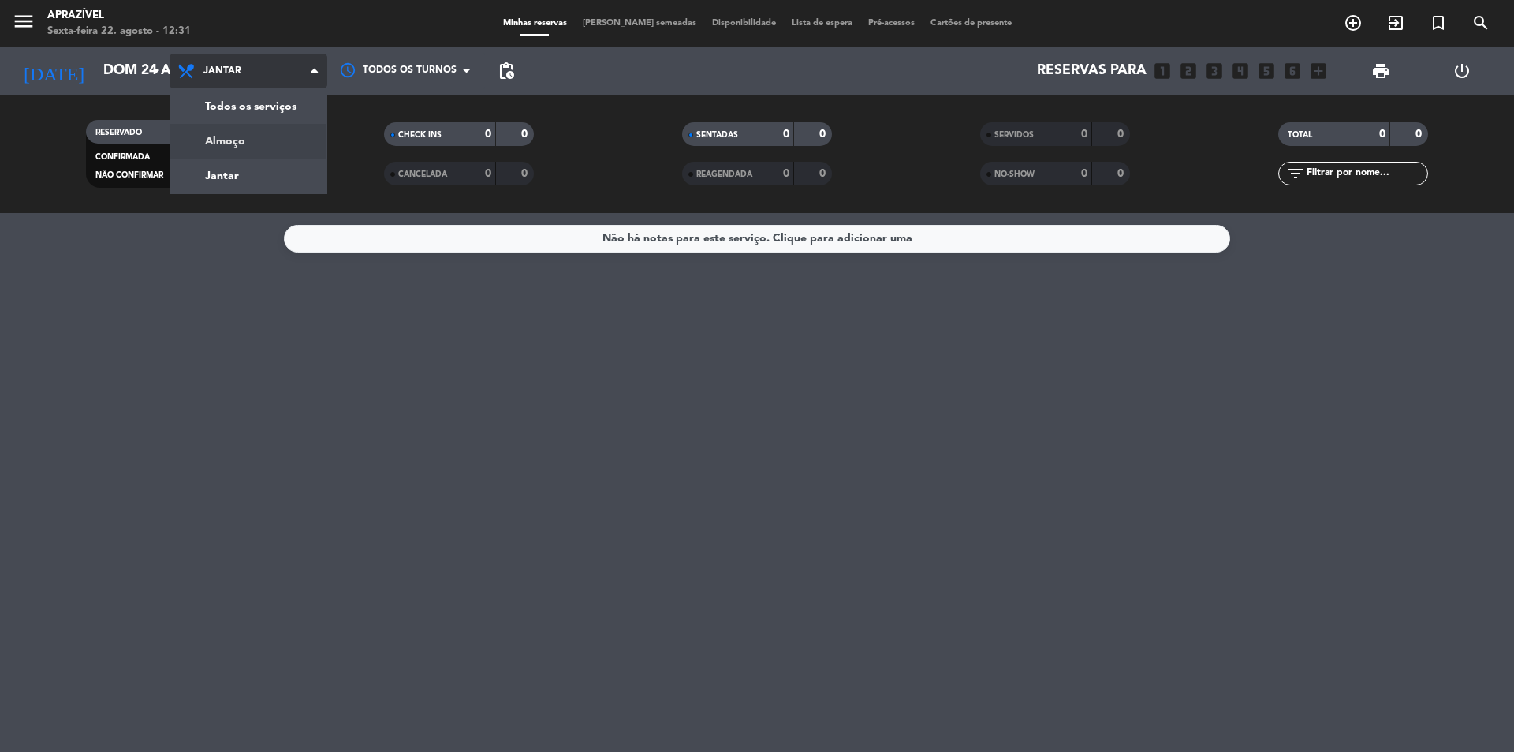
click at [228, 130] on div "menu Aprazível Sexta-feira 22. agosto - 12:31 Minhas reservas Mesas semeadas Di…" at bounding box center [757, 106] width 1514 height 213
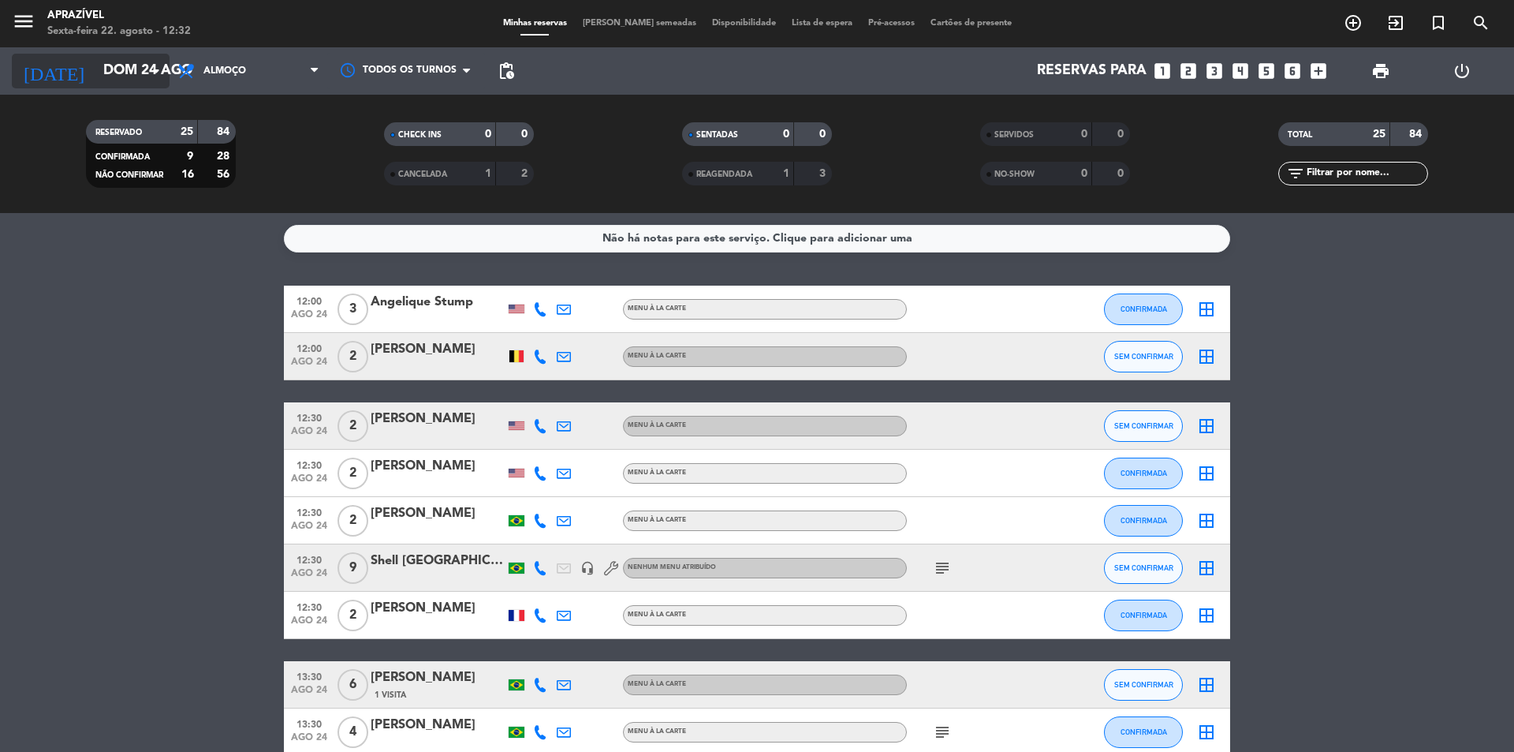
click at [120, 72] on input "Dom 24 ago" at bounding box center [186, 71] width 183 height 32
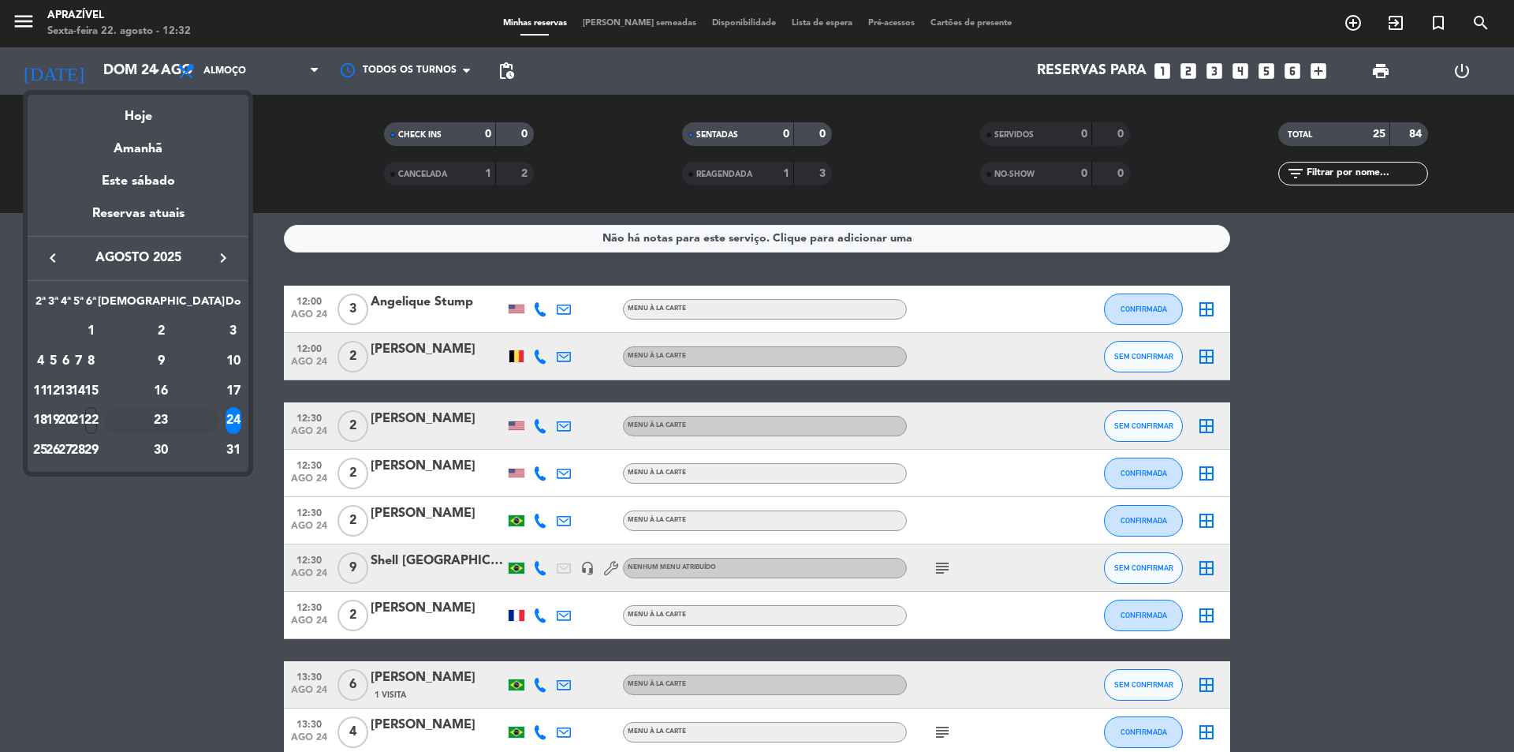
click at [189, 415] on div "23" at bounding box center [161, 420] width 114 height 27
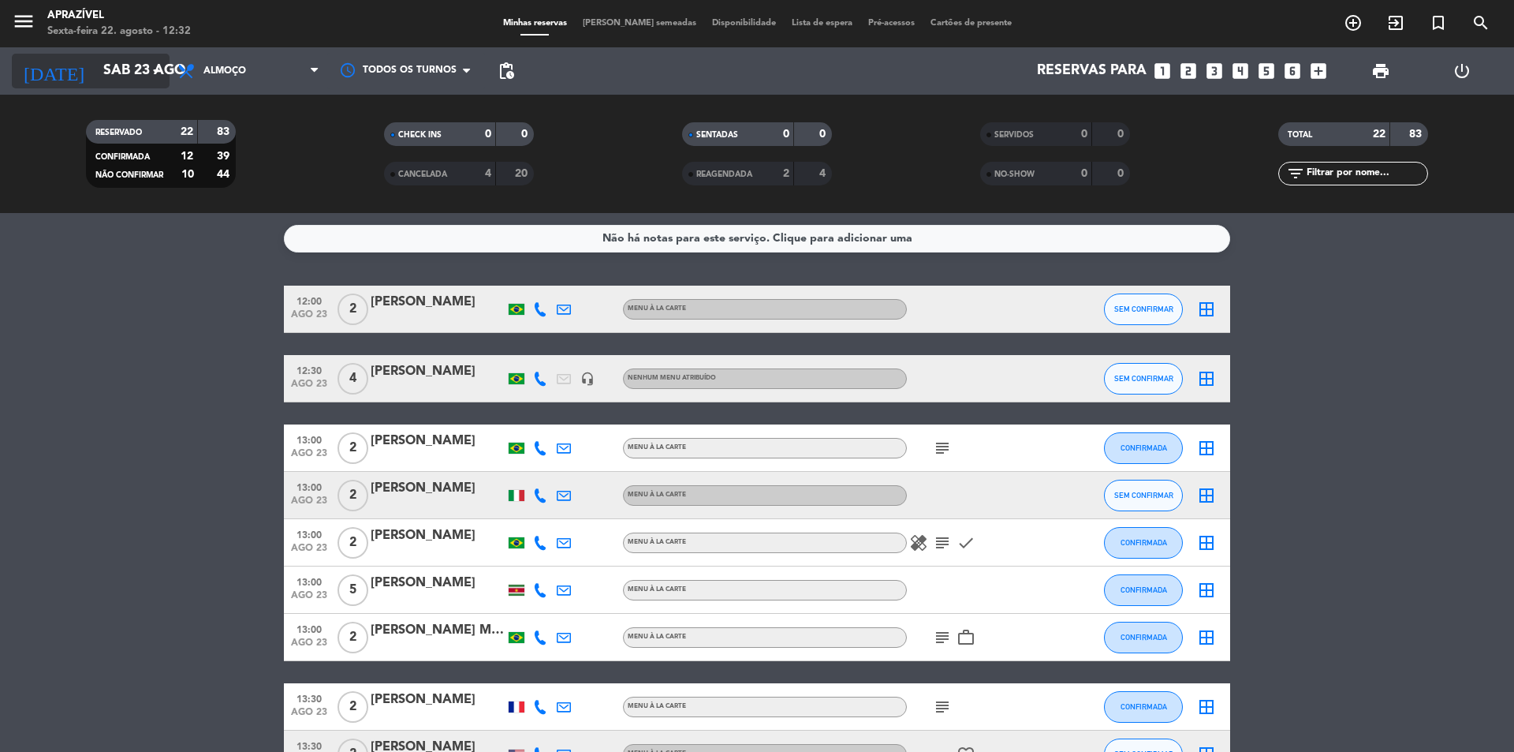
click at [153, 78] on icon "arrow_drop_down" at bounding box center [156, 71] width 19 height 19
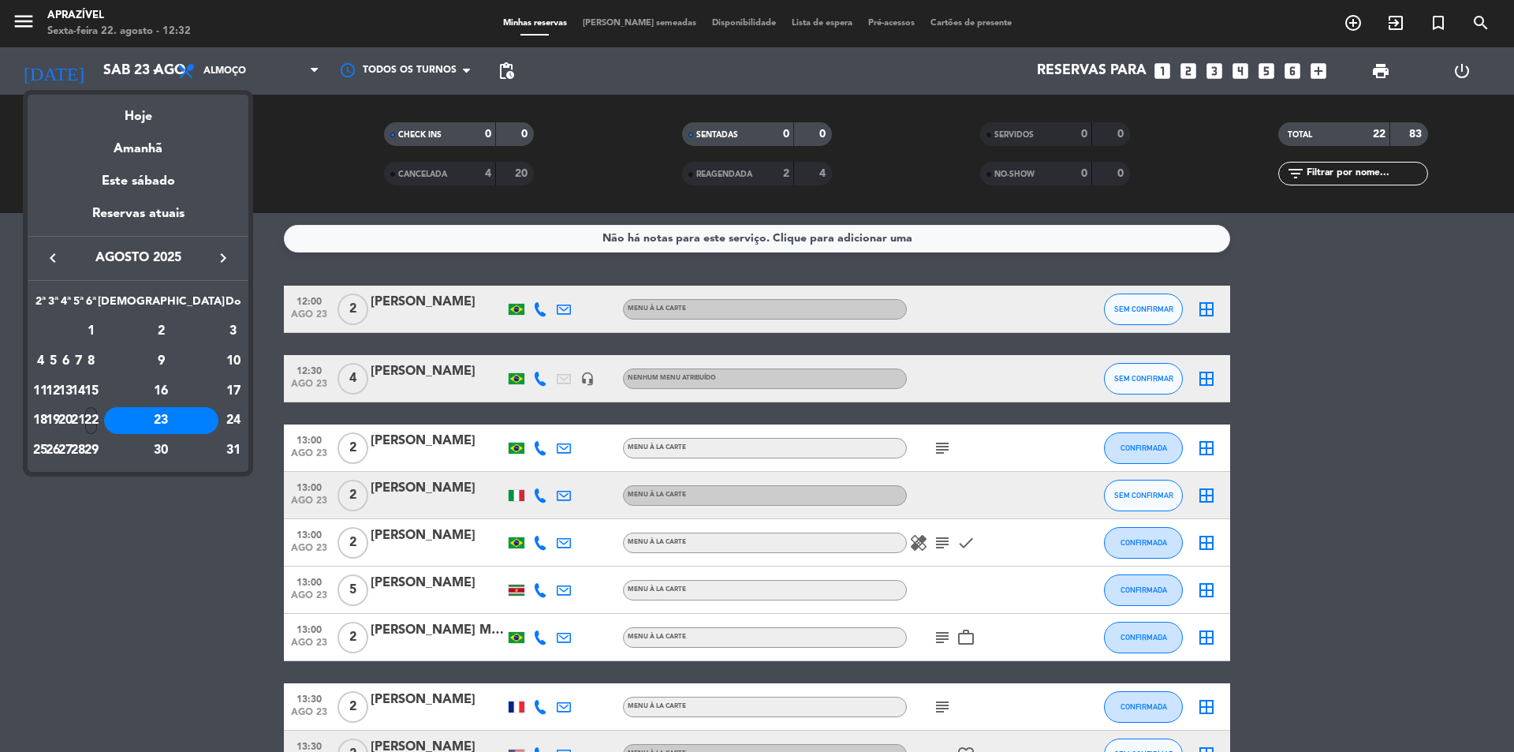
click at [97, 422] on div "22" at bounding box center [91, 420] width 12 height 27
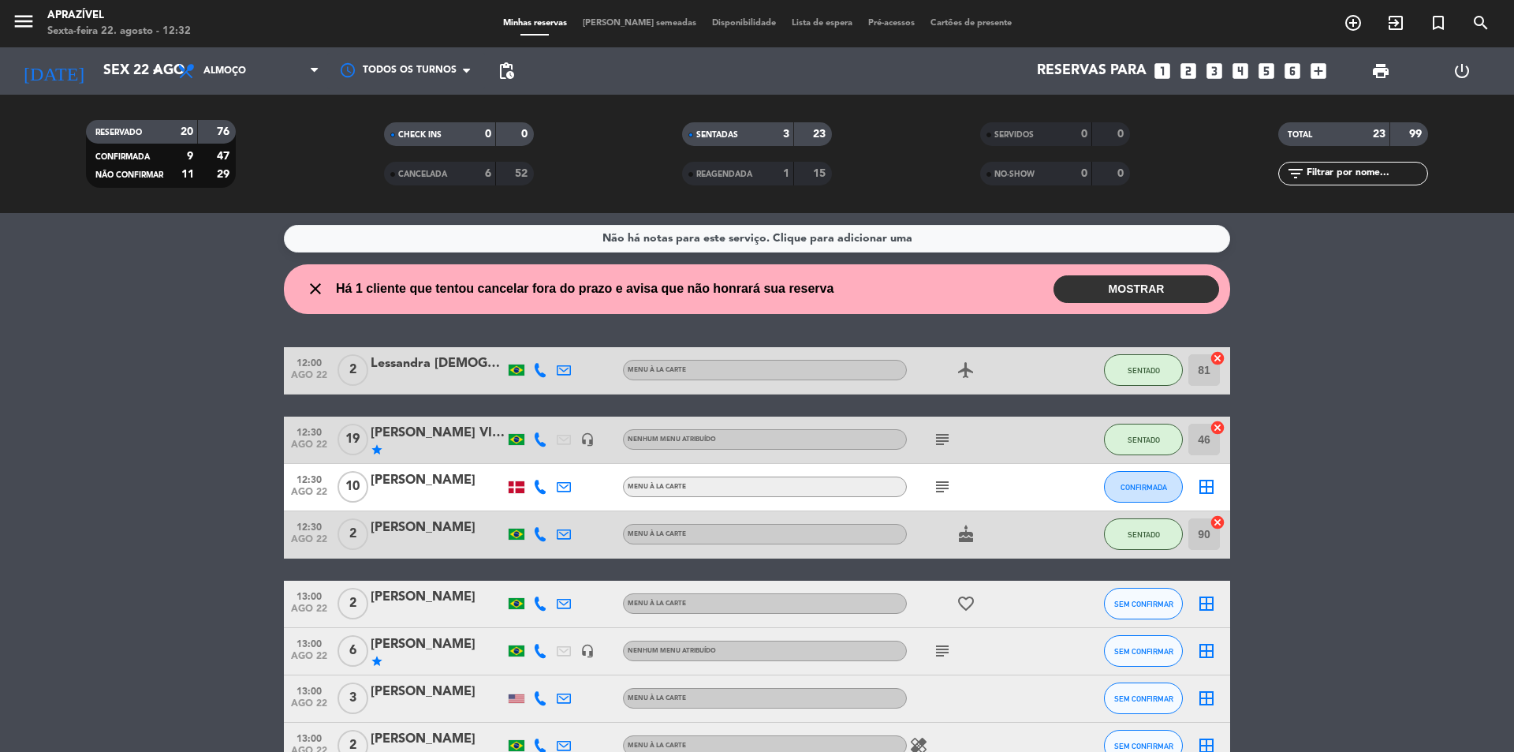
click at [1067, 291] on button "MOSTRAR" at bounding box center [1137, 289] width 166 height 28
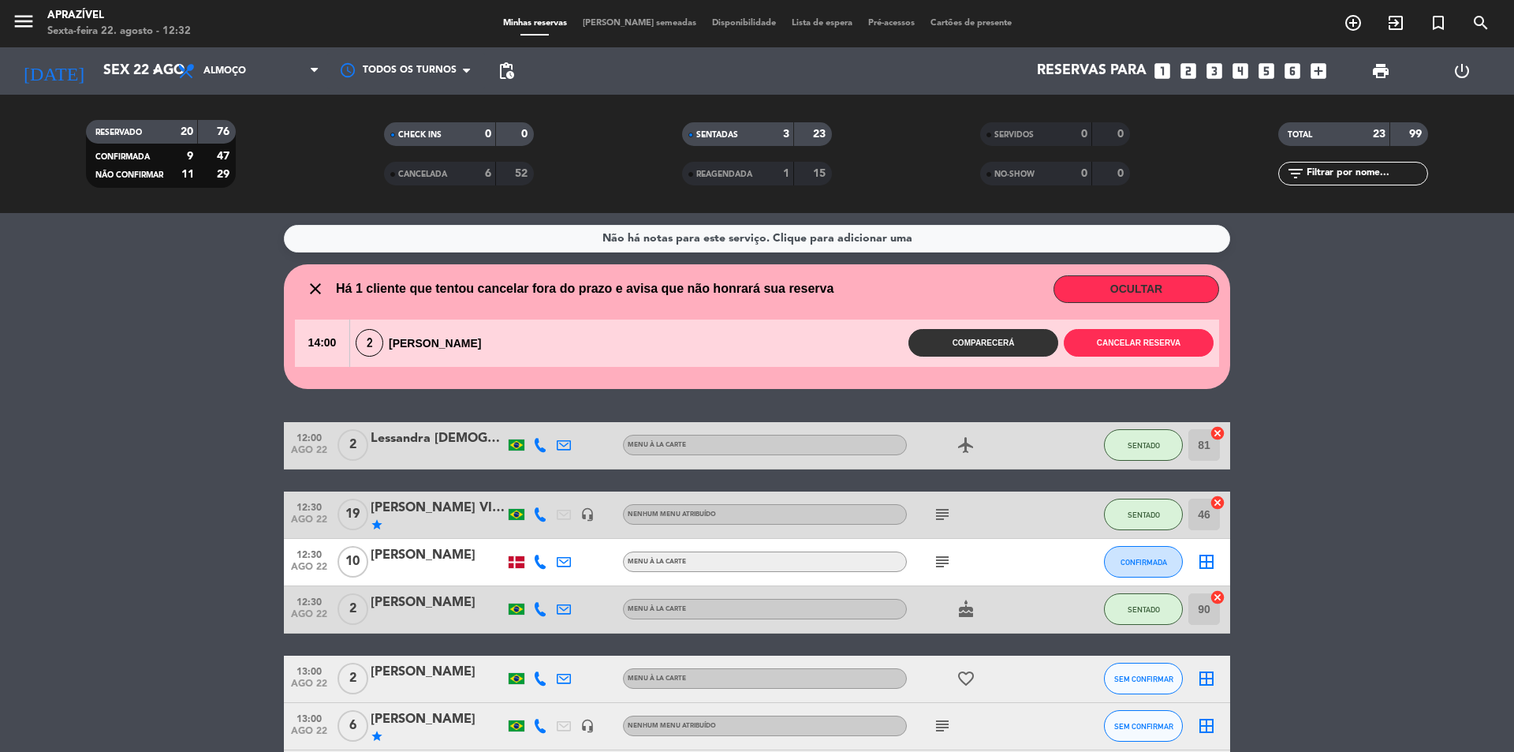
click at [1148, 282] on button "OCULTAR" at bounding box center [1137, 289] width 166 height 28
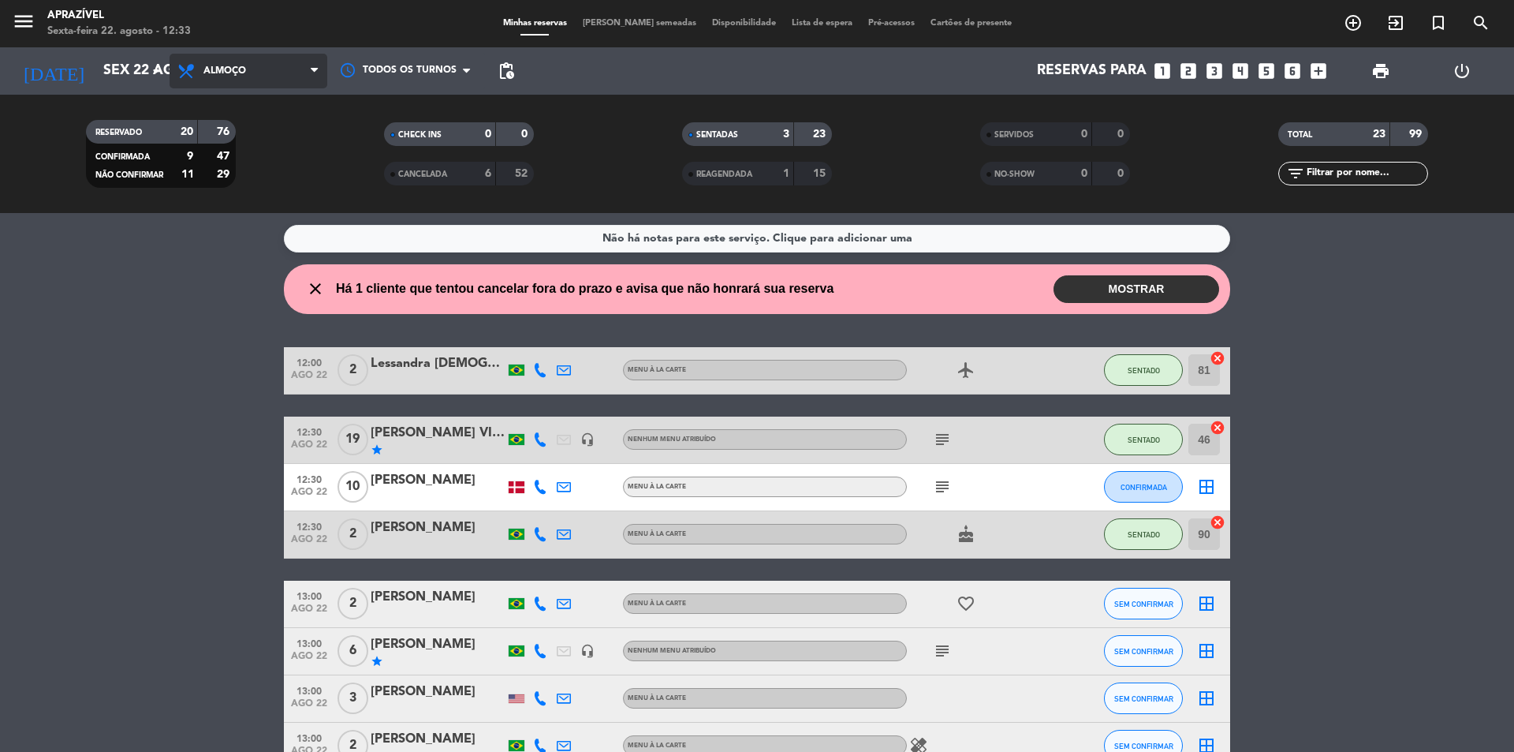
click at [253, 87] on span "Almoço" at bounding box center [249, 71] width 158 height 35
click at [227, 160] on div "menu Aprazível Sexta-feira 22. agosto - 12:33 Minhas reservas Mesas semeadas Di…" at bounding box center [757, 106] width 1514 height 213
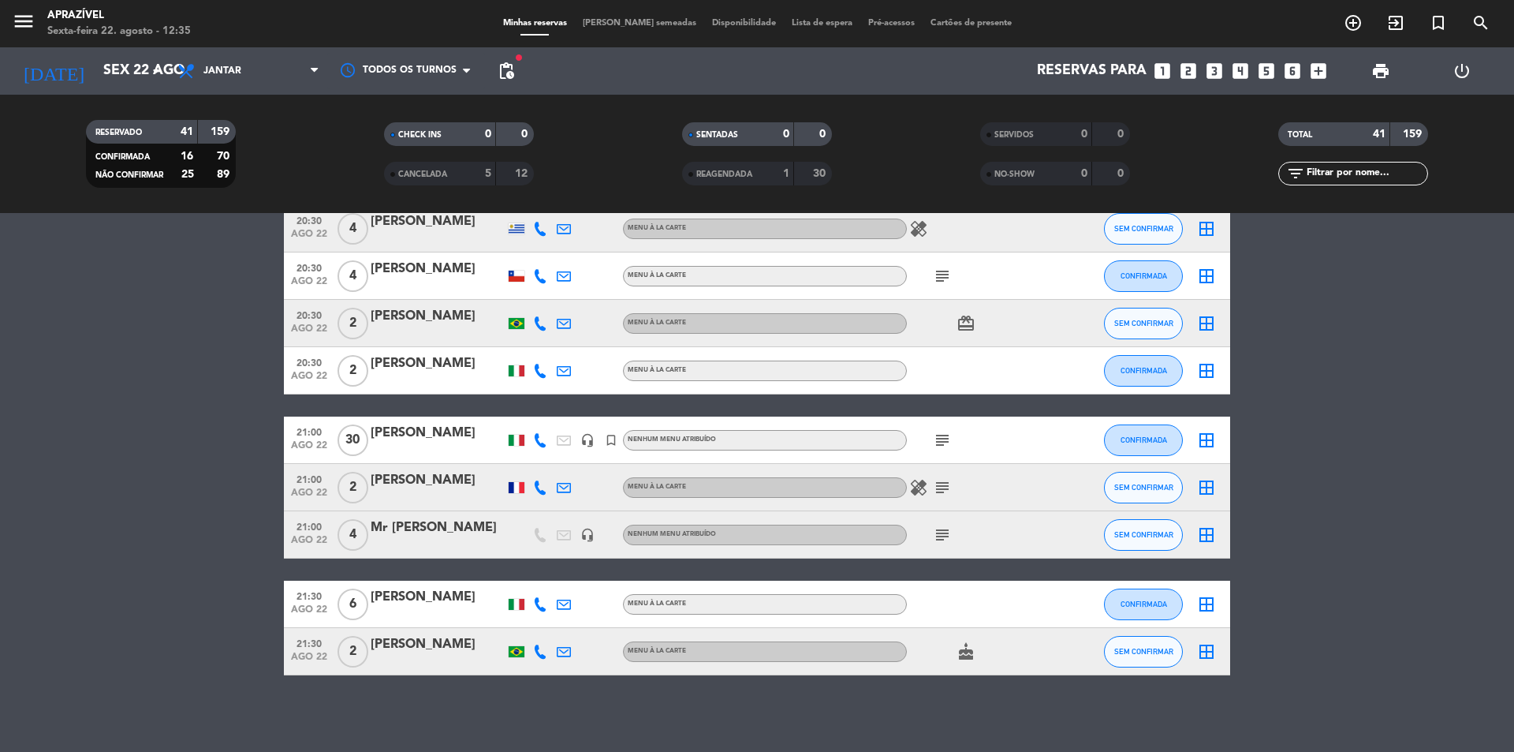
scroll to position [1707, 0]
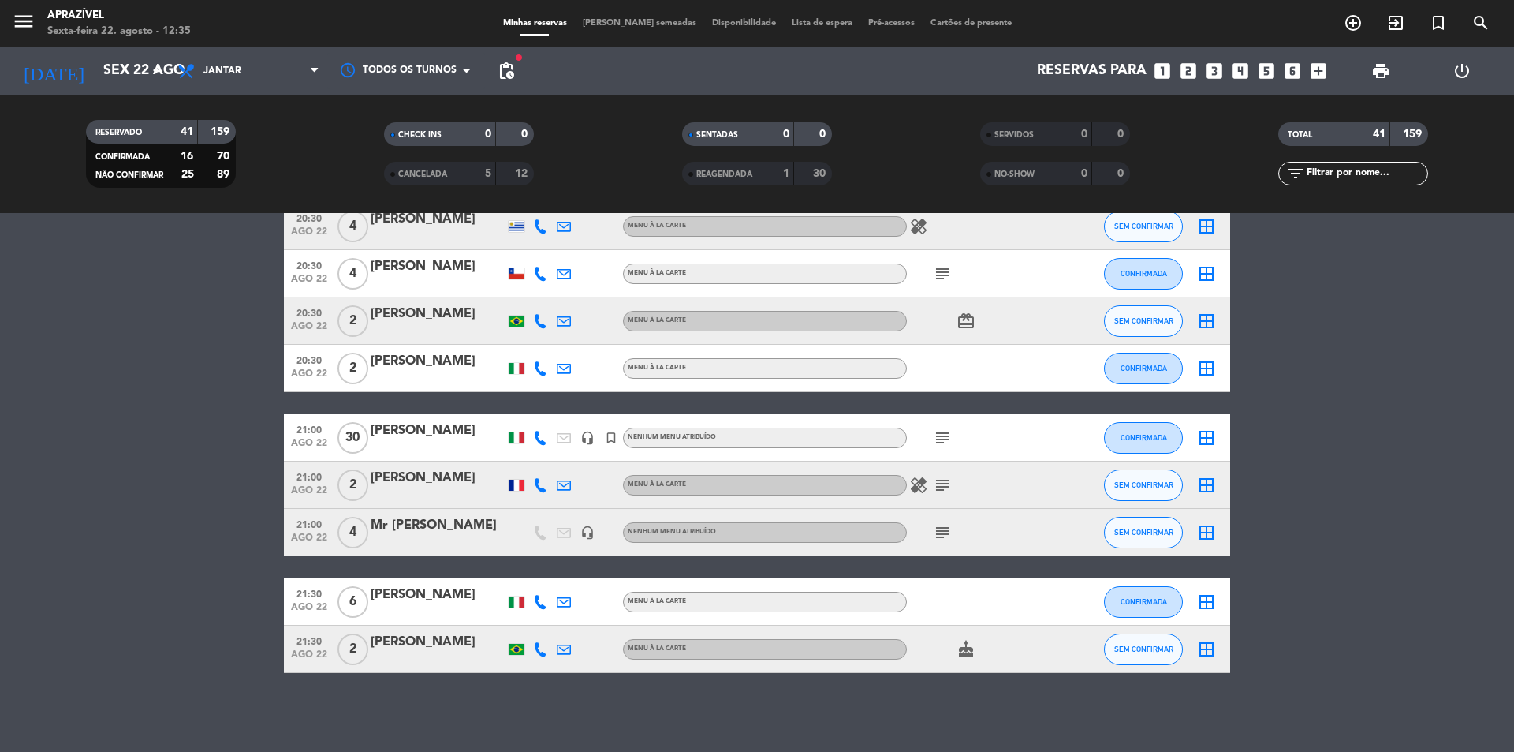
click at [223, 88] on div "Todos os serviços Almoço Jantar Jantar Todos os serviços Almoço Jantar" at bounding box center [249, 70] width 158 height 47
click at [232, 76] on span "Jantar" at bounding box center [249, 71] width 158 height 35
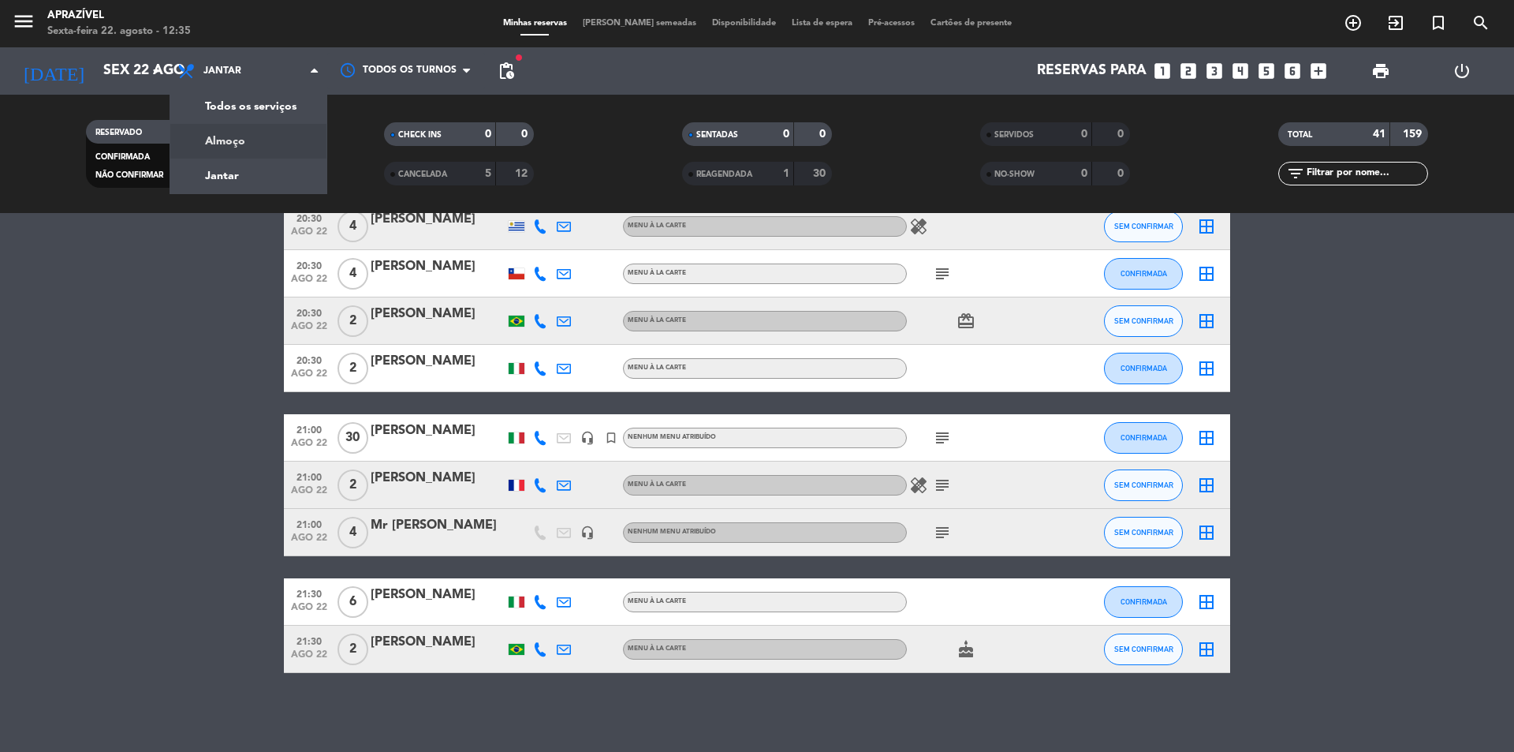
click at [212, 136] on div "menu Aprazível Sexta-feira 22. agosto - 12:35 Minhas reservas Mesas semeadas Di…" at bounding box center [757, 106] width 1514 height 213
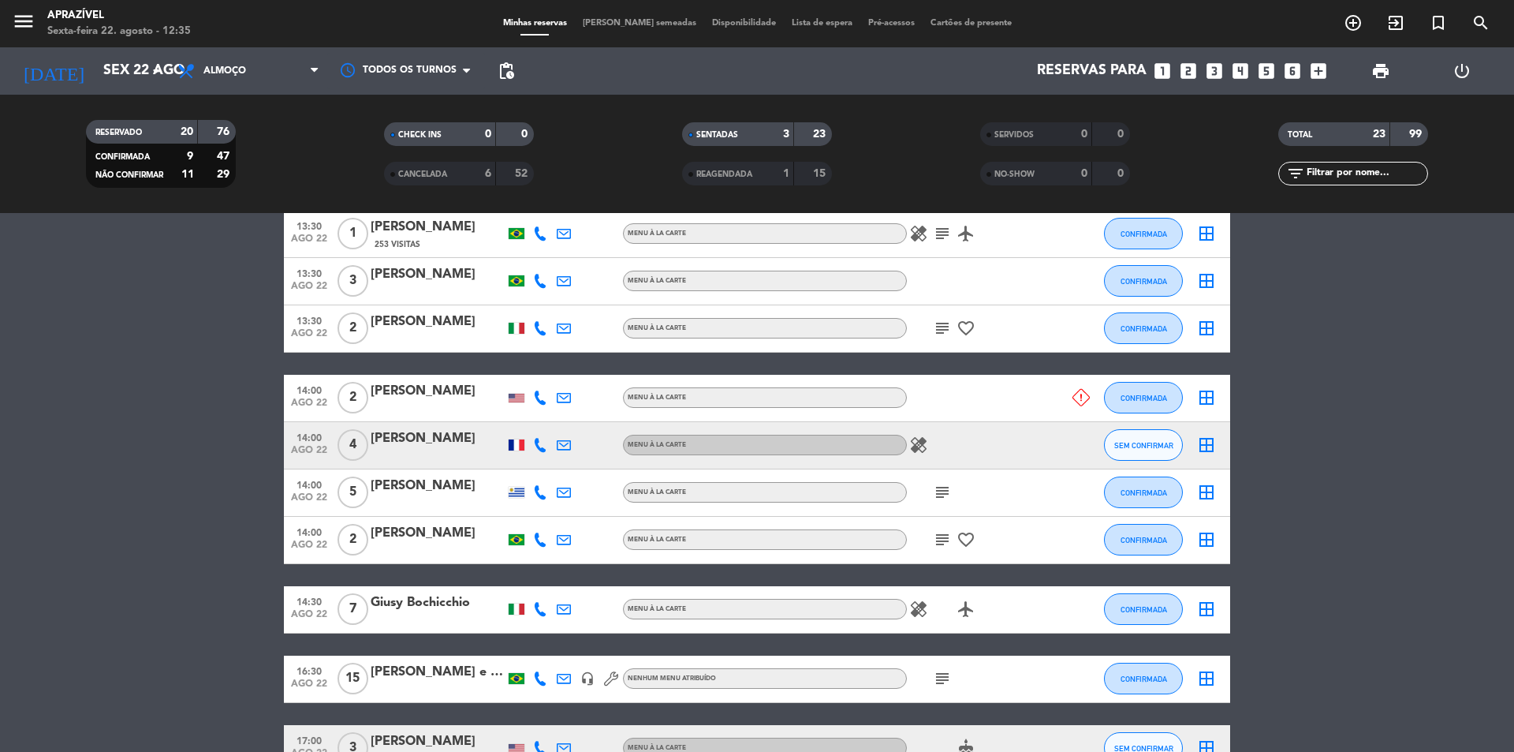
scroll to position [759, 0]
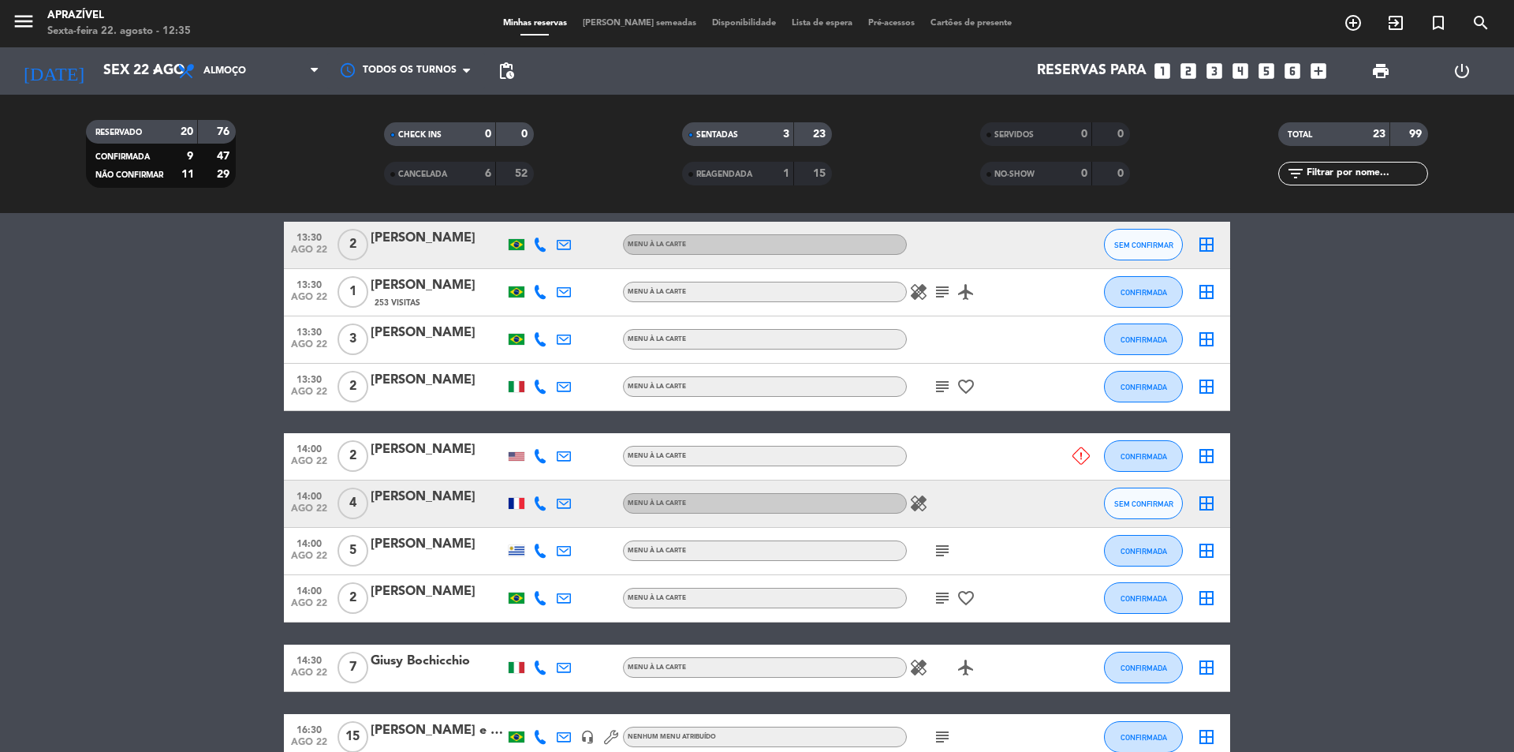
click at [1084, 457] on icon at bounding box center [1081, 455] width 17 height 17
click at [144, 82] on input "Sex 22 ago" at bounding box center [186, 71] width 183 height 32
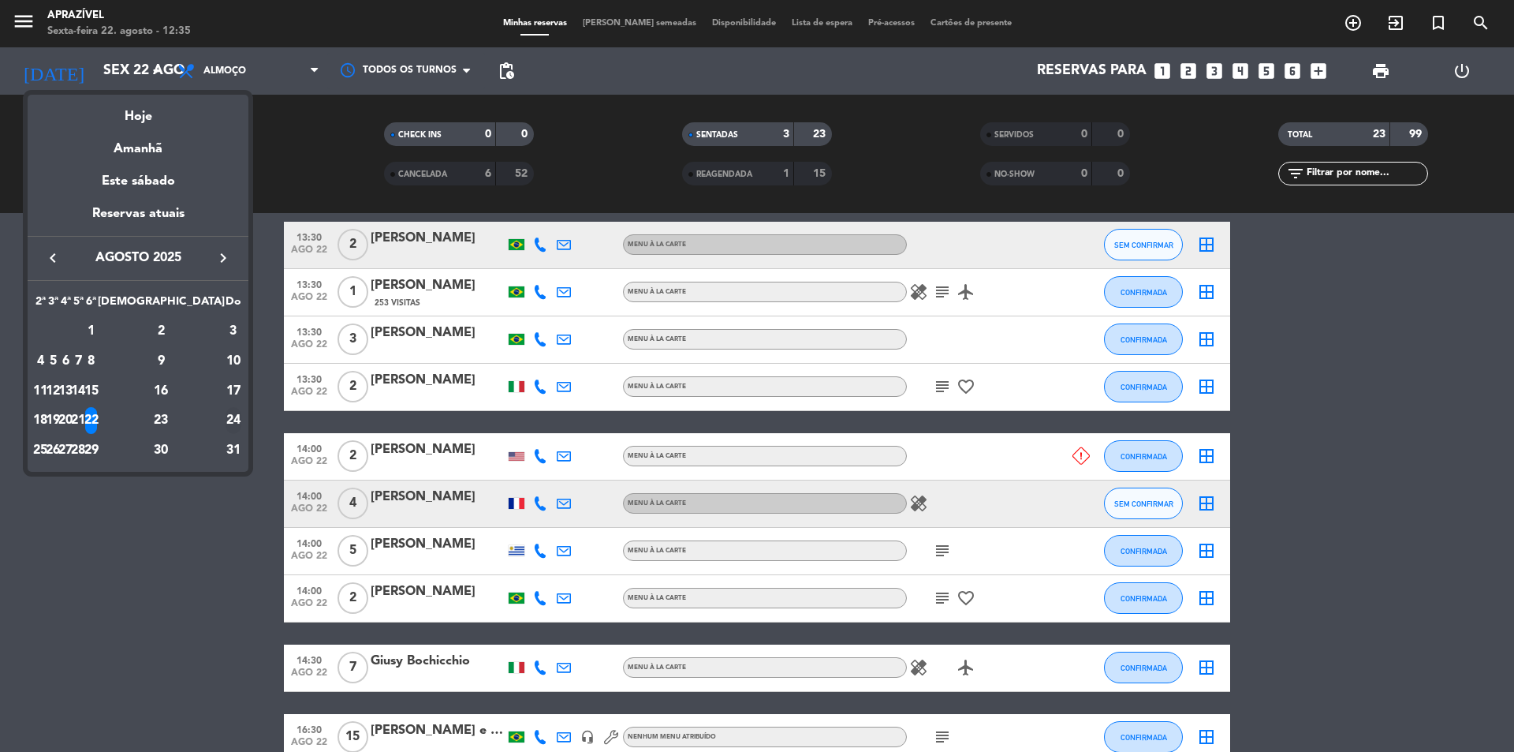
click at [226, 412] on div "24" at bounding box center [234, 420] width 16 height 27
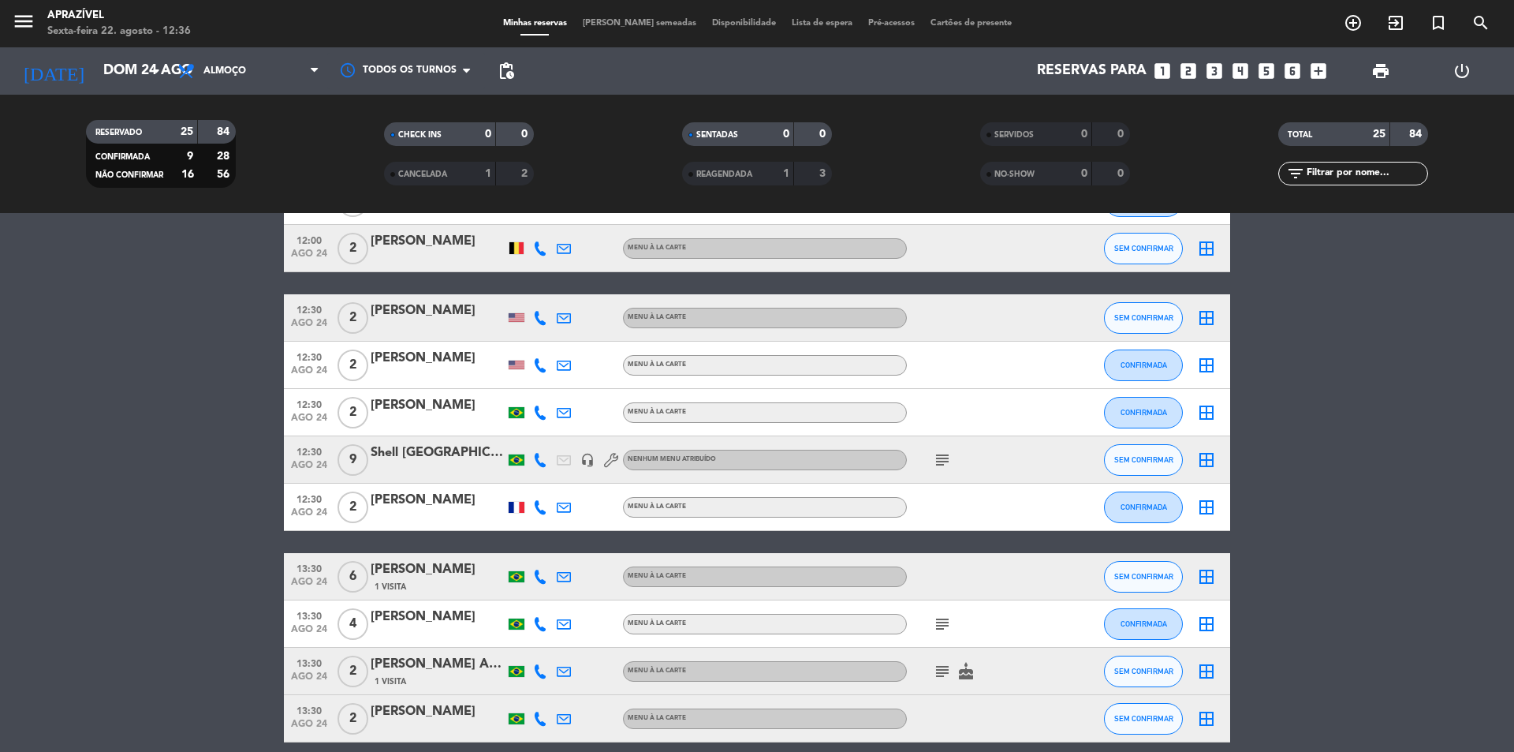
scroll to position [0, 0]
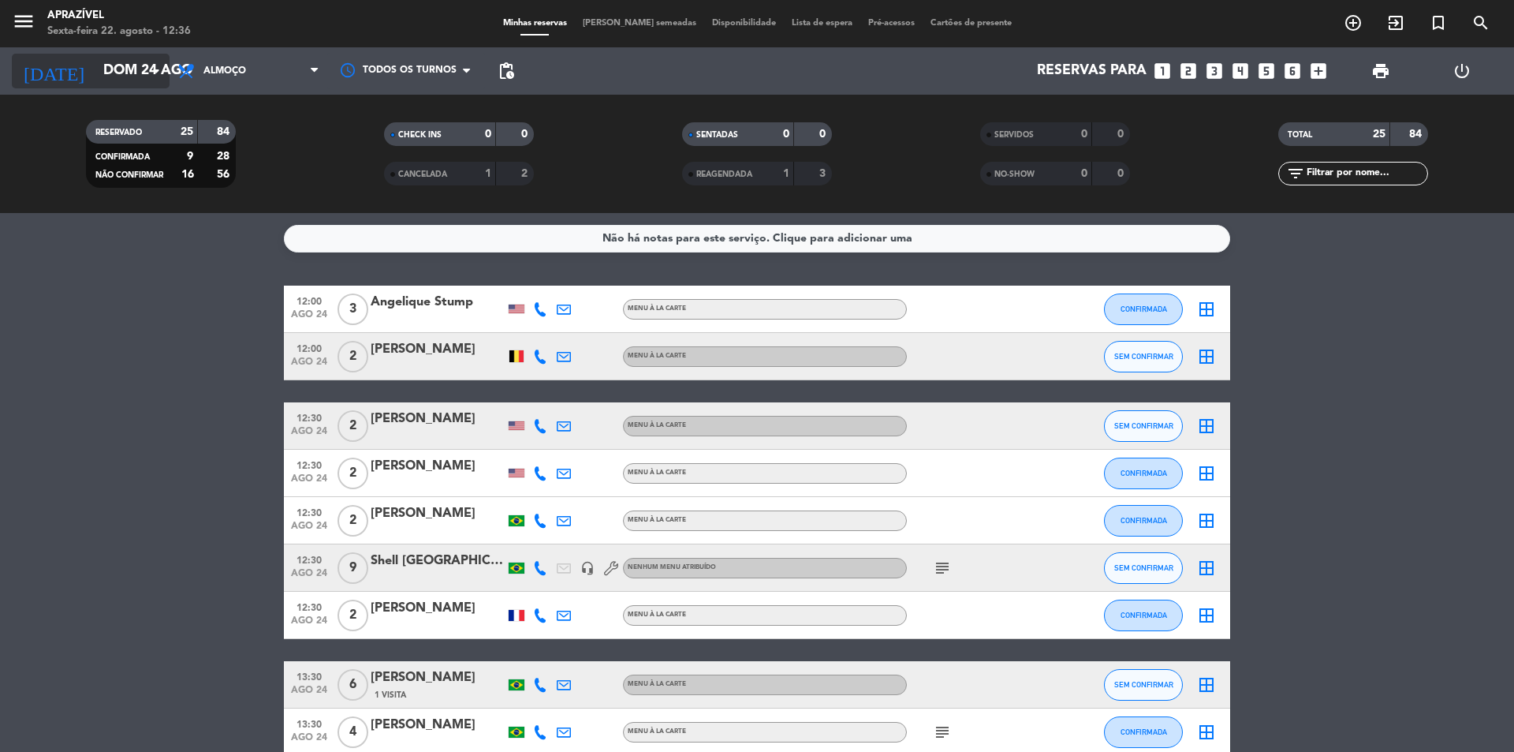
click at [104, 85] on input "Dom 24 ago" at bounding box center [186, 71] width 183 height 32
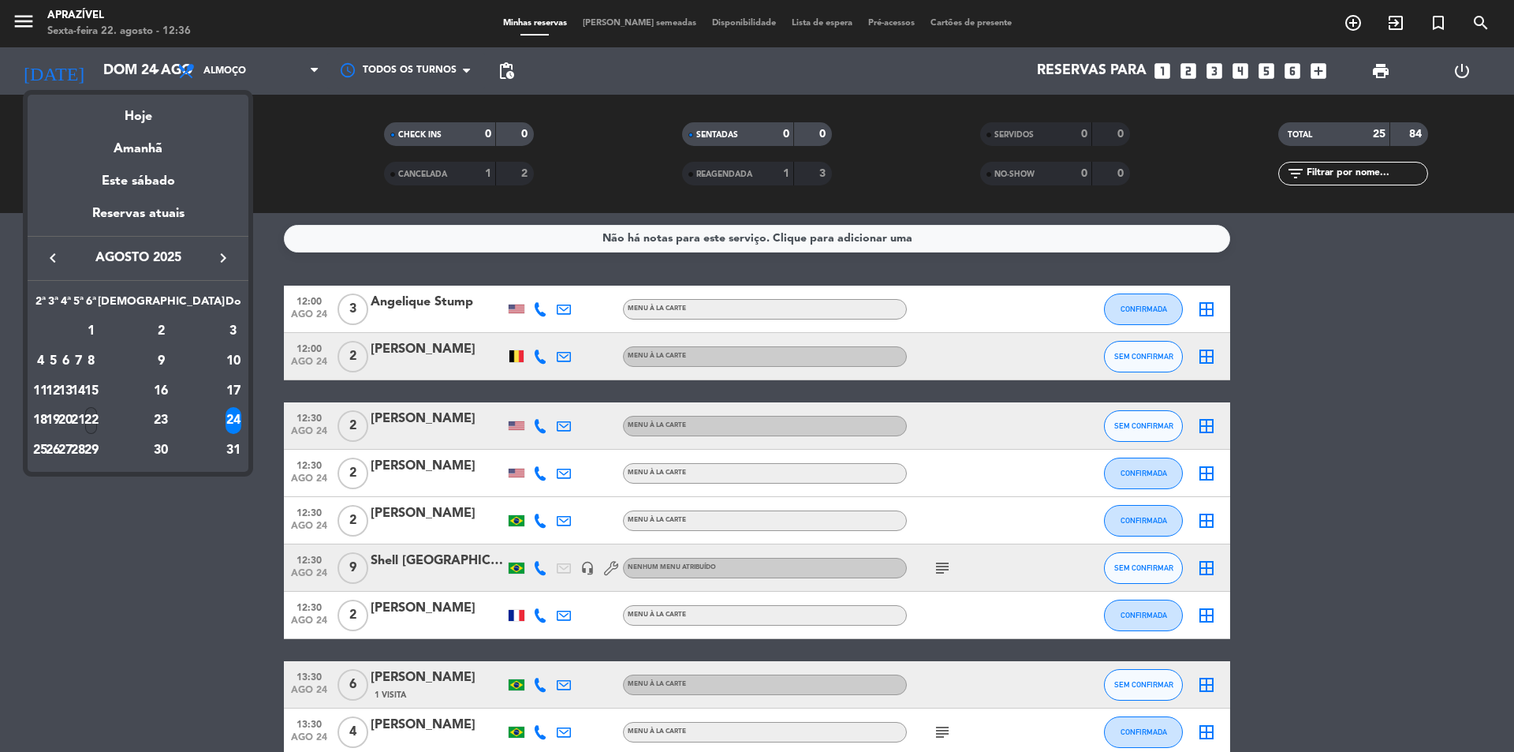
click at [97, 419] on div "22" at bounding box center [91, 420] width 12 height 27
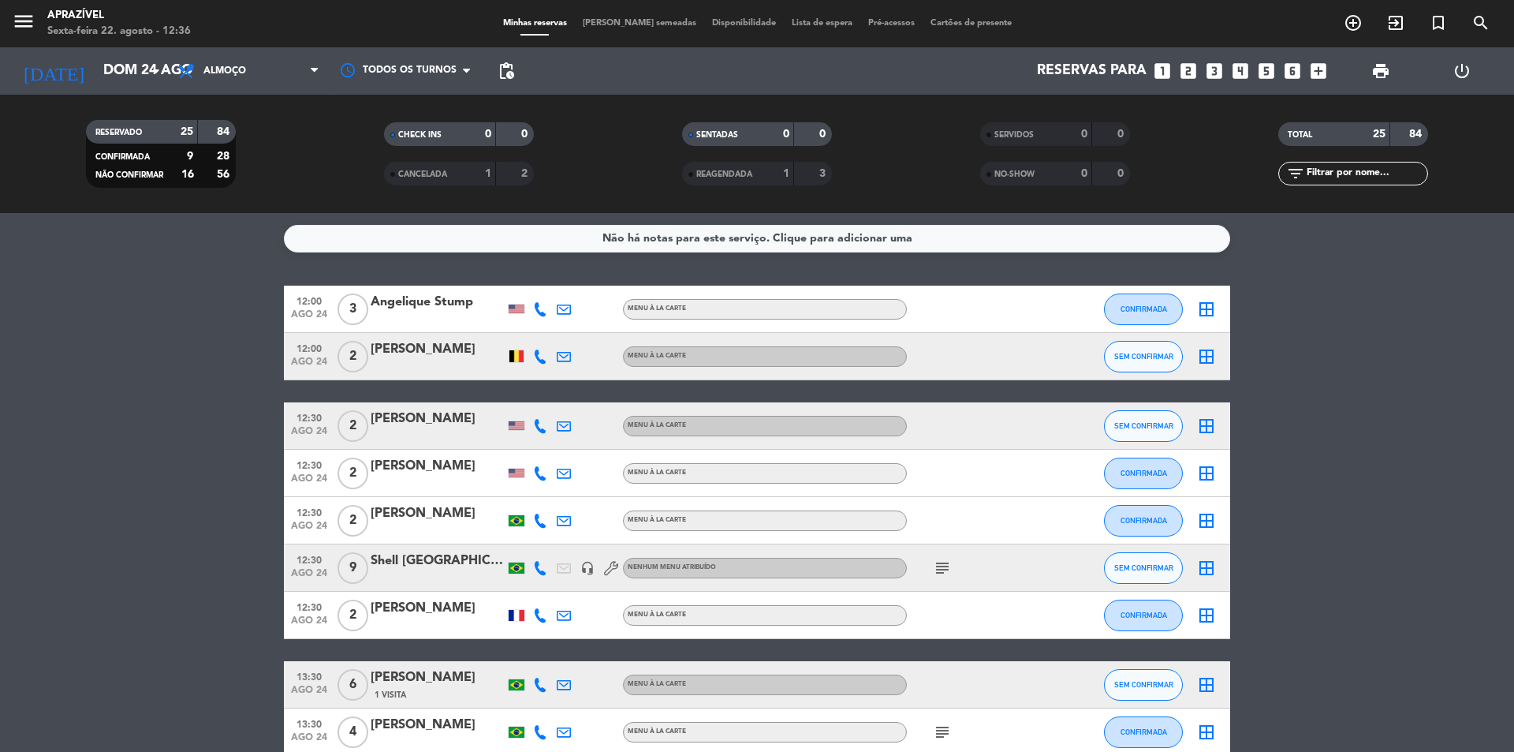
type input "Sex 22 ago"
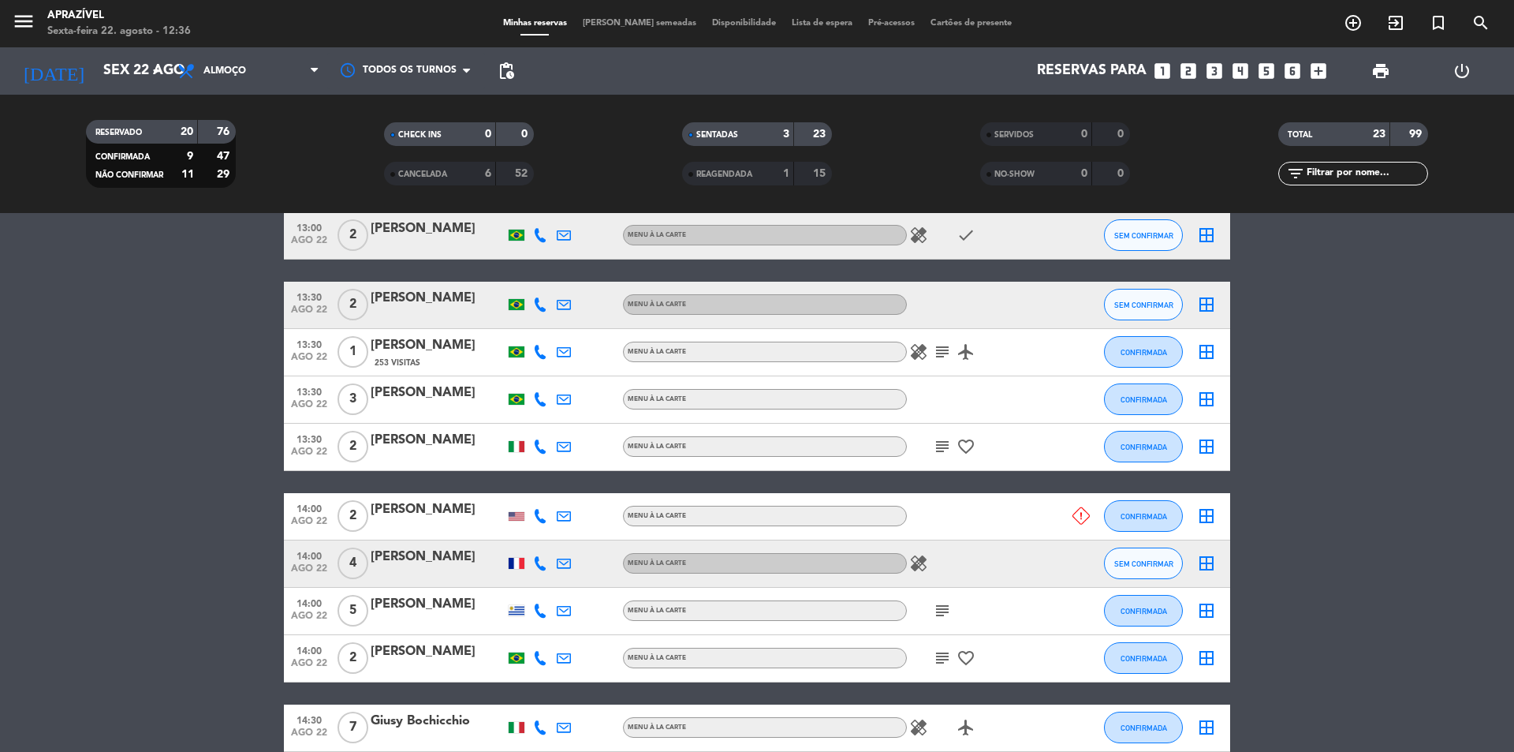
scroll to position [917, 0]
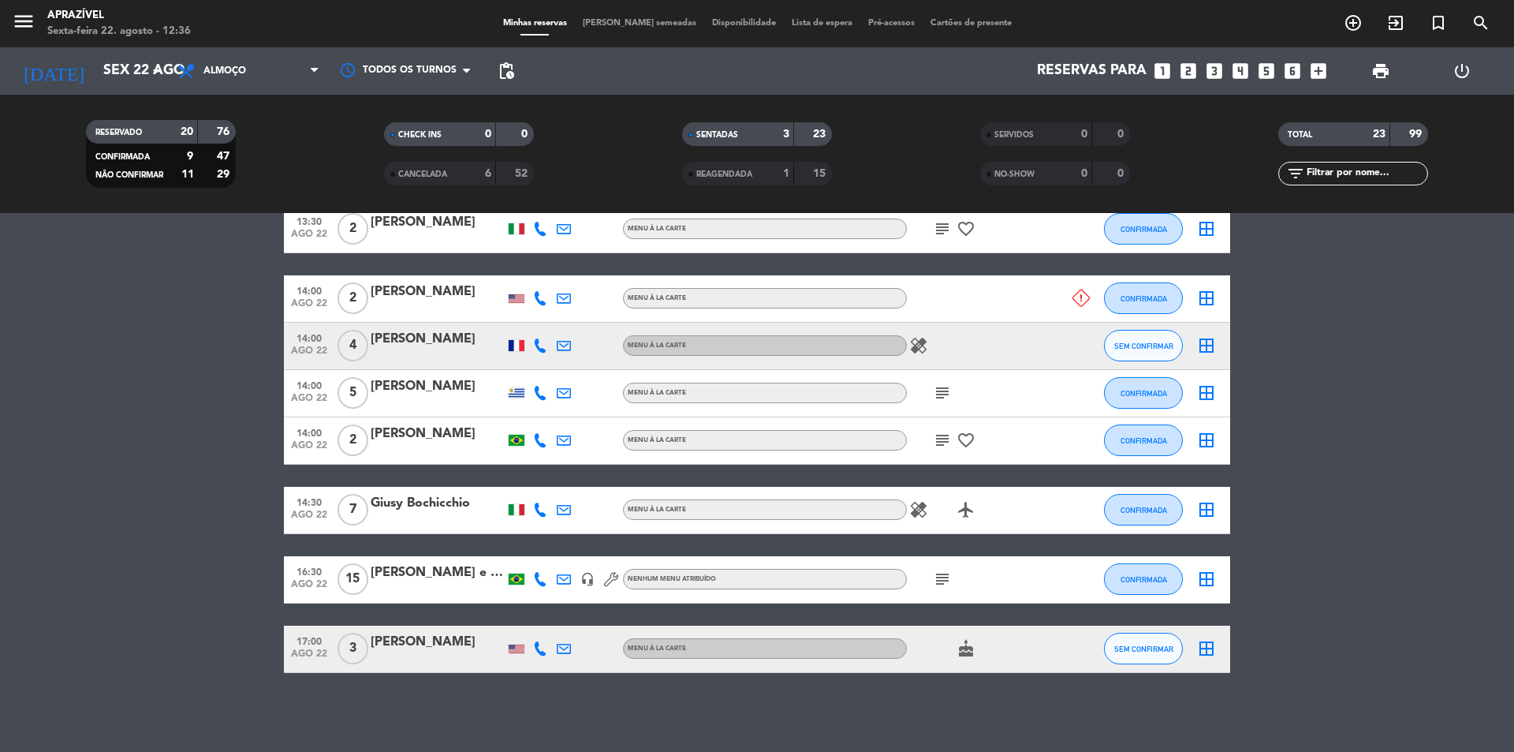
click at [1076, 297] on icon at bounding box center [1081, 297] width 17 height 17
click at [249, 79] on span "Almoço" at bounding box center [249, 71] width 158 height 35
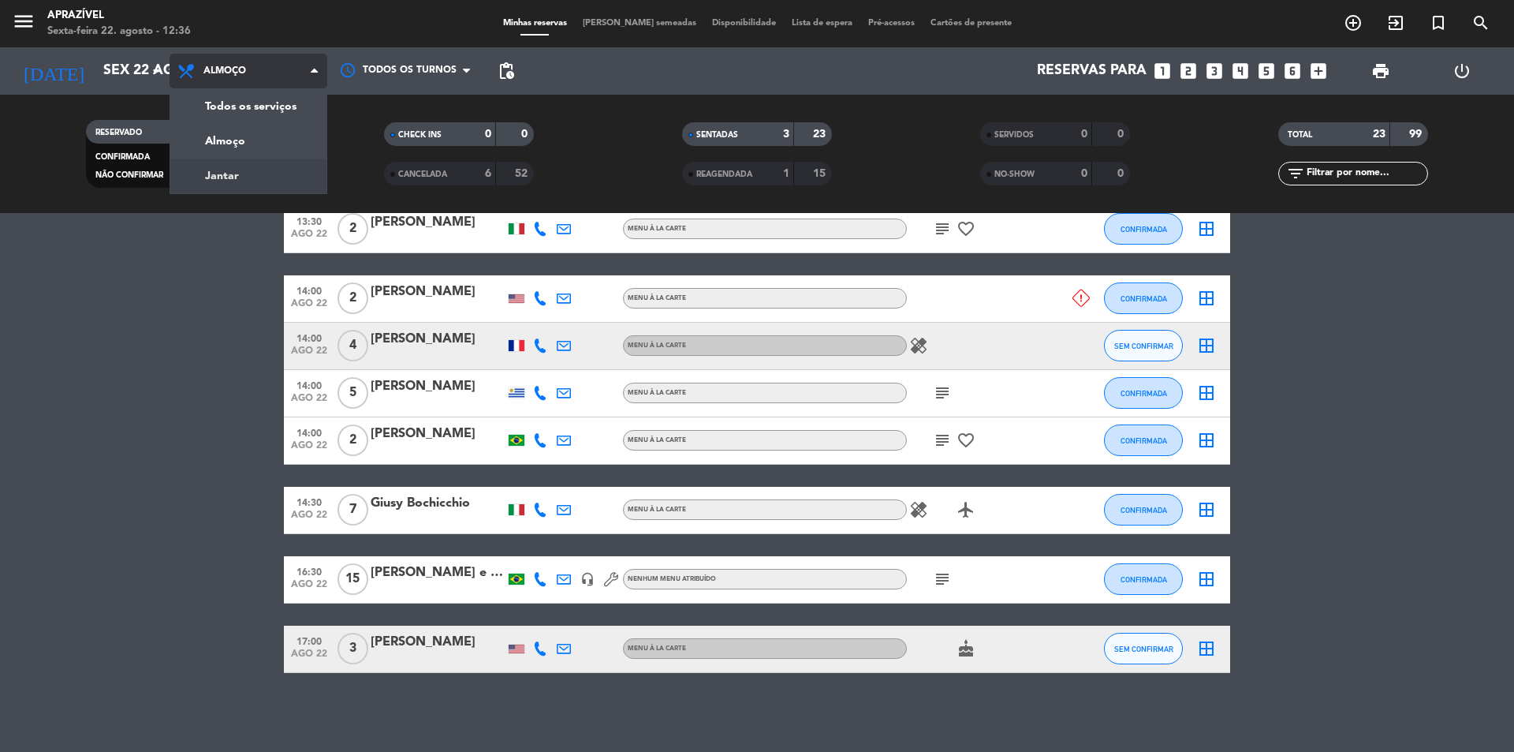
click at [219, 166] on div "menu Aprazível Sexta-feira 22. agosto - 12:36 Minhas reservas Mesas semeadas Di…" at bounding box center [757, 106] width 1514 height 213
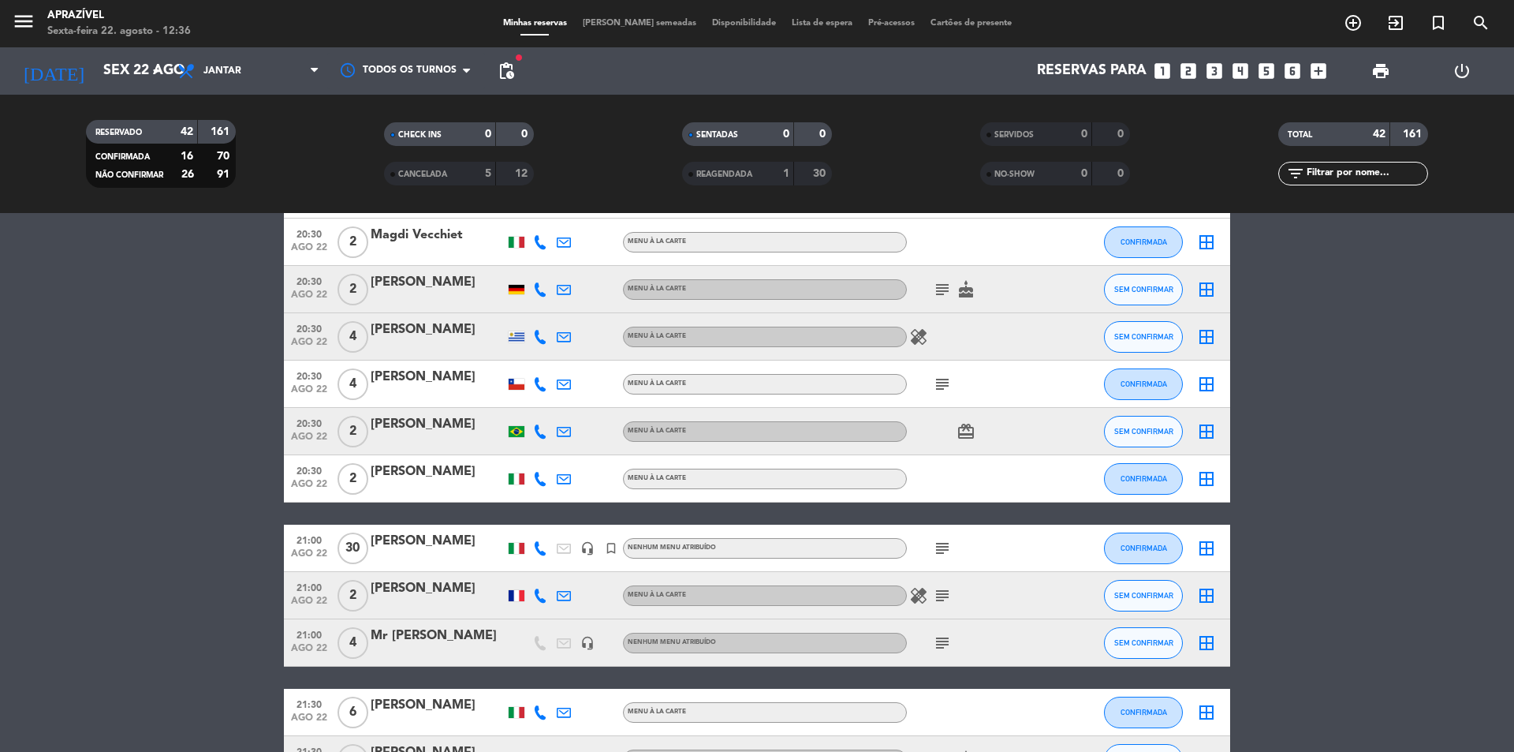
scroll to position [1755, 0]
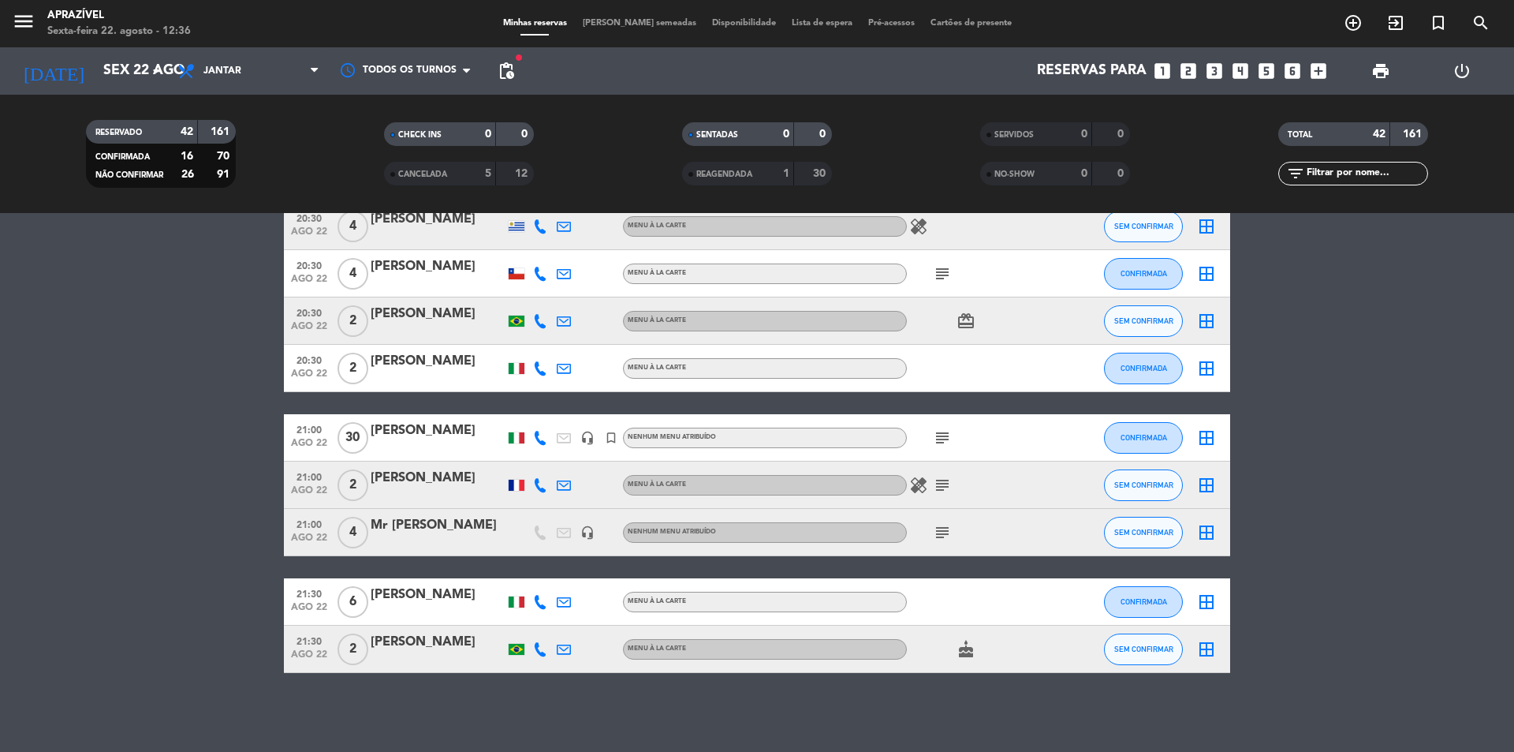
click at [444, 431] on div "[PERSON_NAME]" at bounding box center [438, 430] width 134 height 21
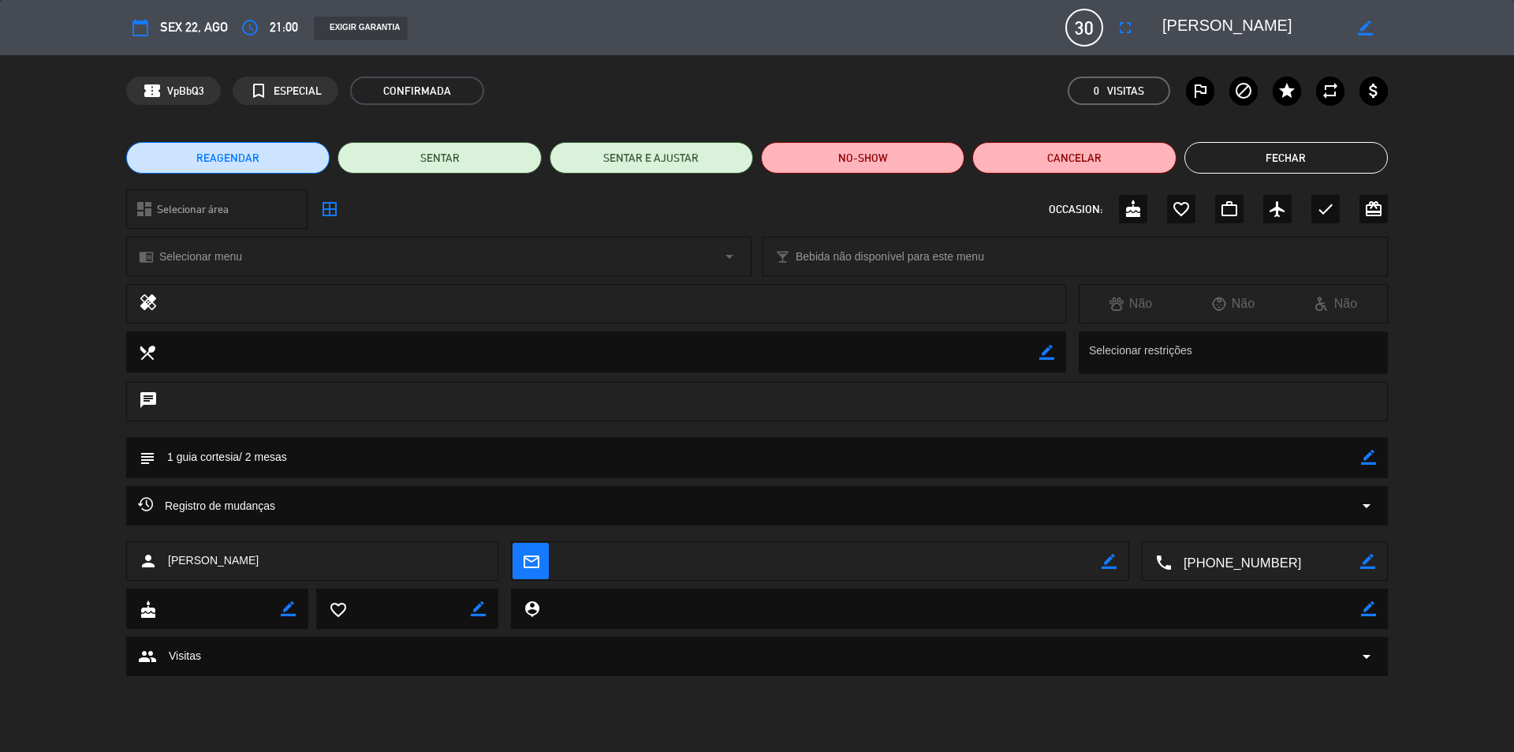
click at [1085, 24] on span "30" at bounding box center [1084, 28] width 38 height 38
click at [1126, 24] on icon "fullscreen" at bounding box center [1125, 27] width 19 height 19
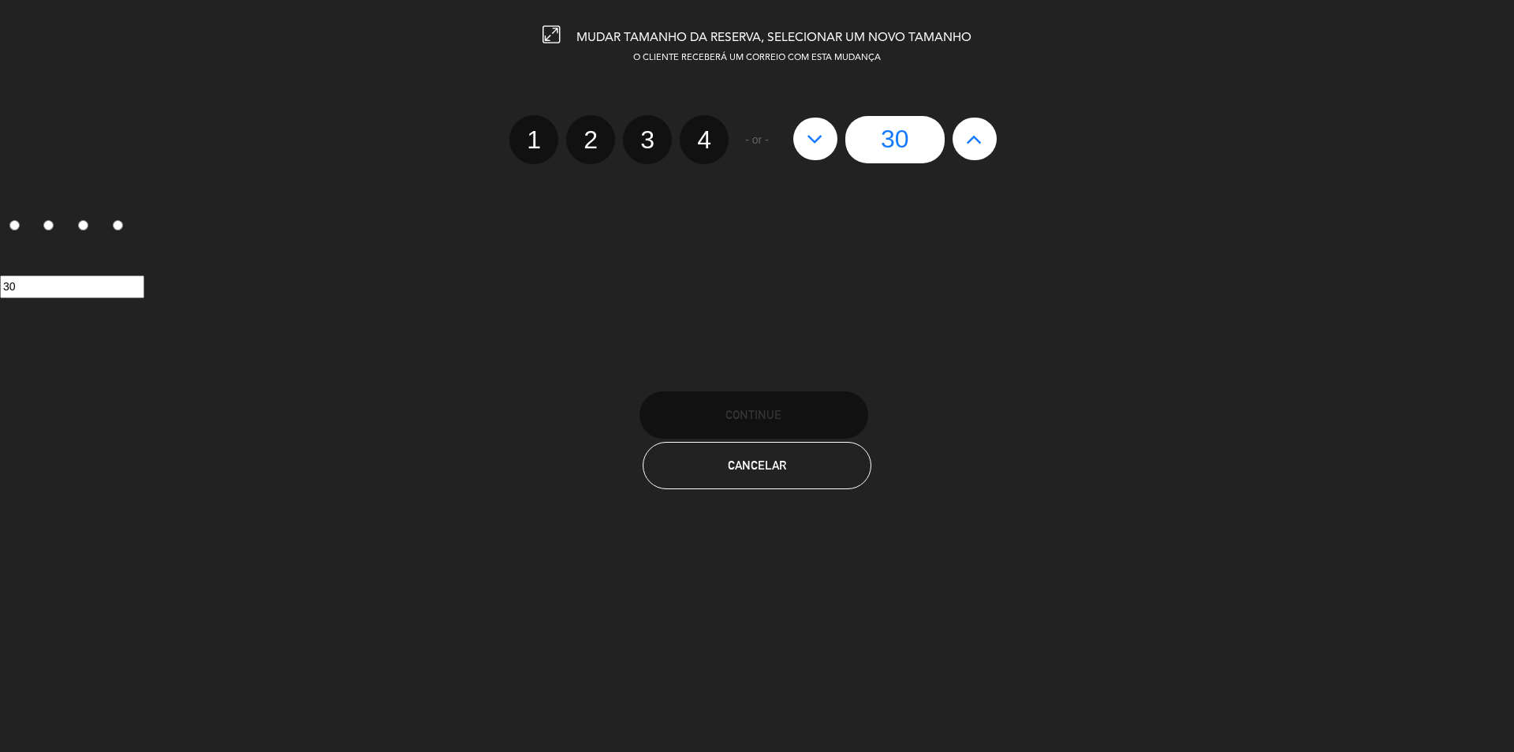
click at [818, 151] on button at bounding box center [815, 139] width 44 height 43
type input "29"
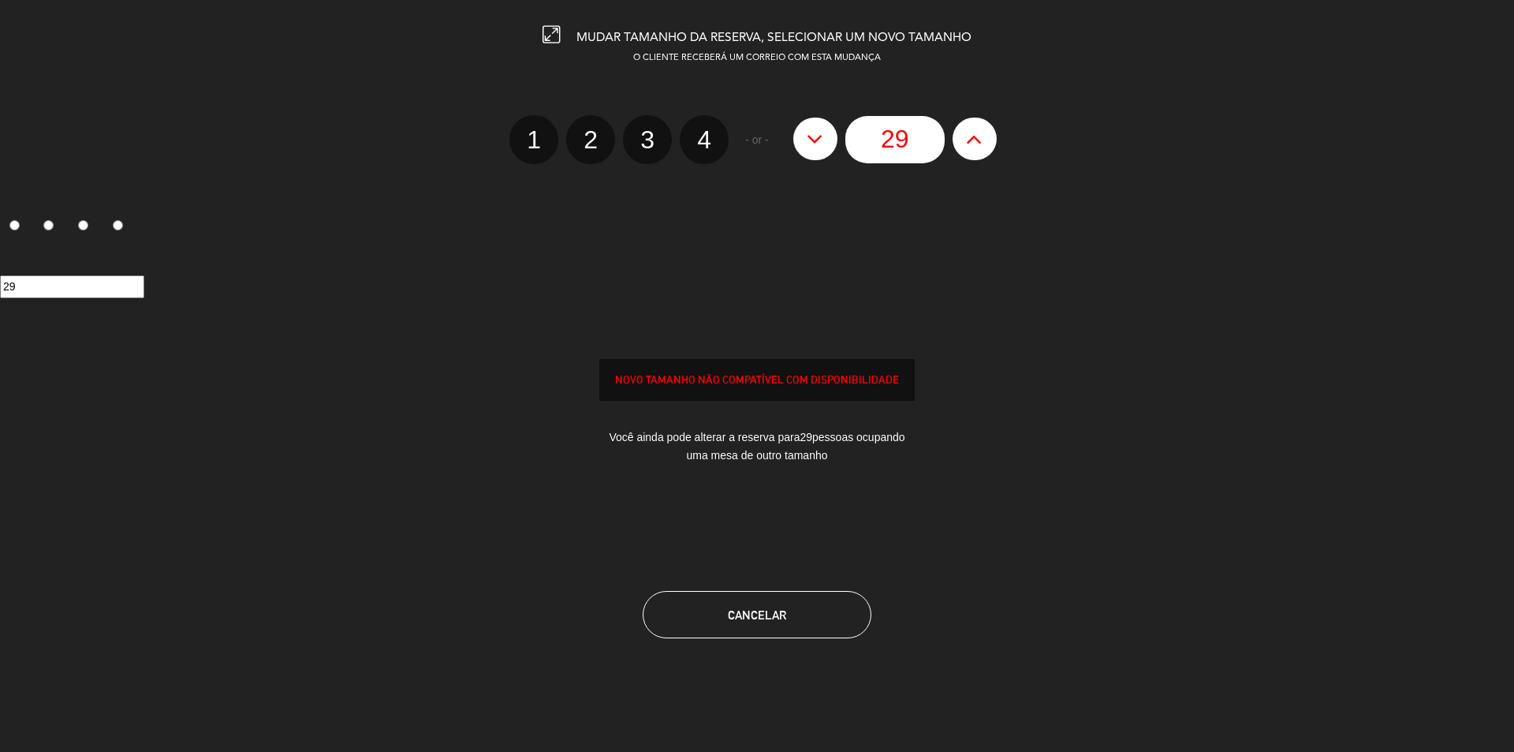
click at [818, 151] on button at bounding box center [815, 139] width 44 height 43
type input "28"
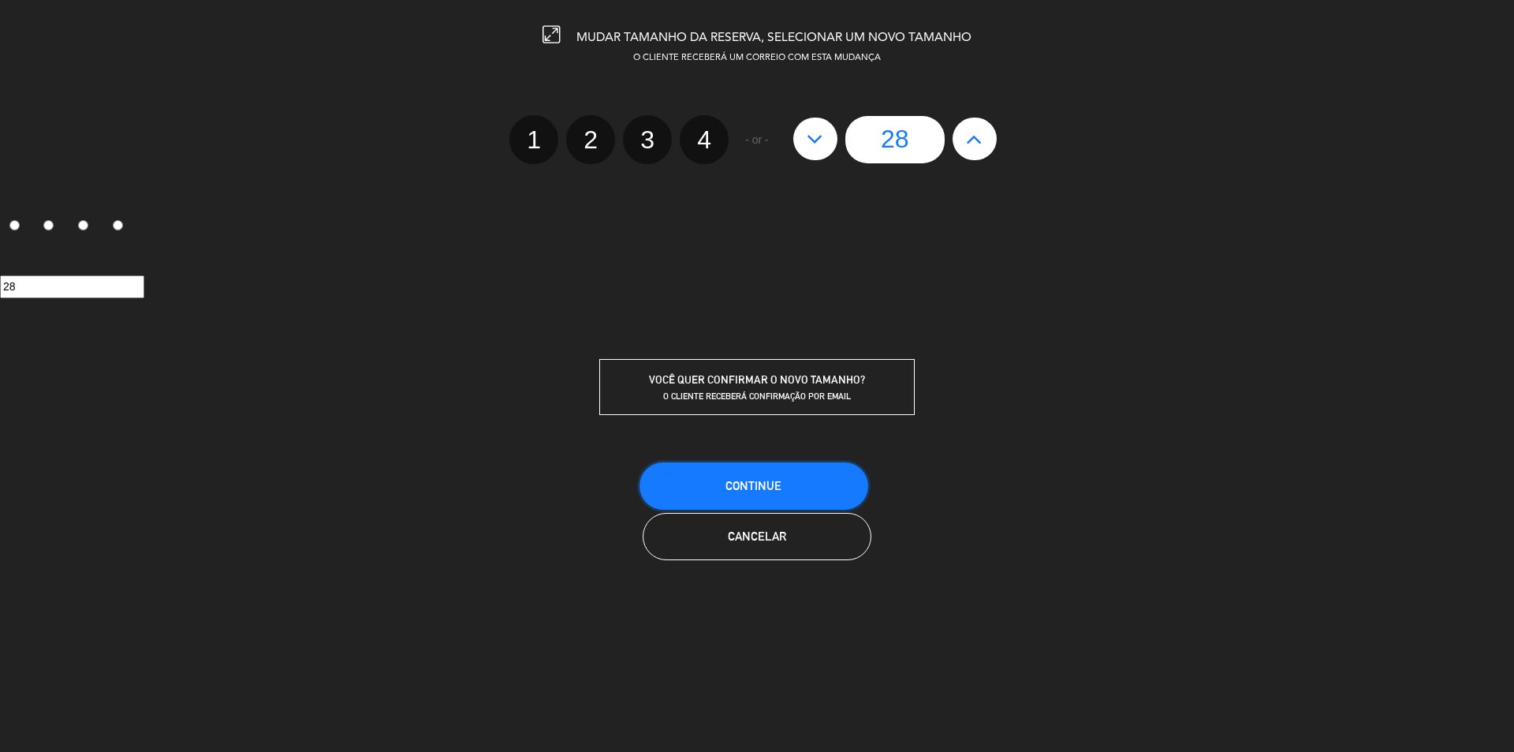
click at [767, 481] on span "CONTINUE" at bounding box center [754, 485] width 56 height 13
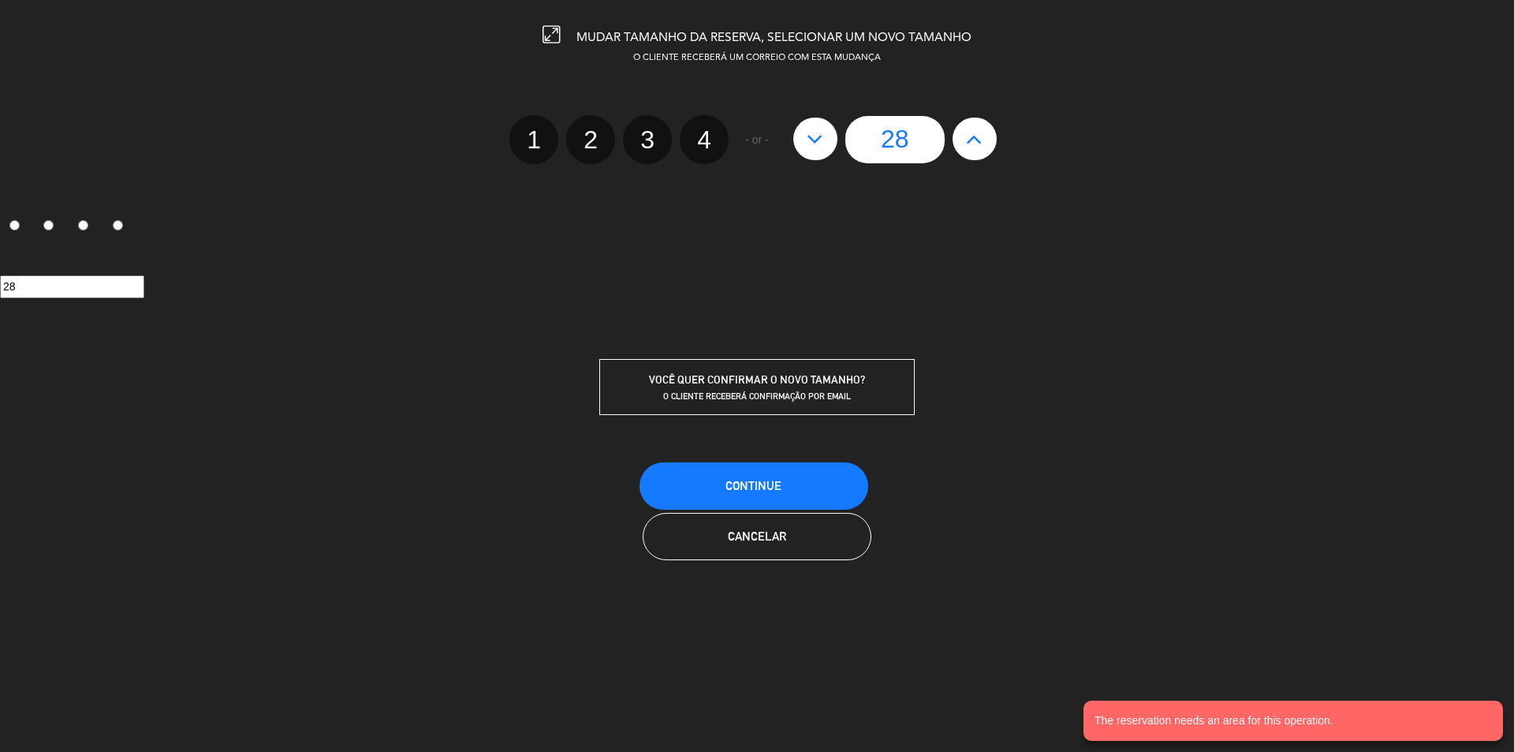
click at [1279, 710] on notyf-toast "The reservation needs an area for this operation." at bounding box center [1294, 720] width 420 height 40
